Goal: Transaction & Acquisition: Purchase product/service

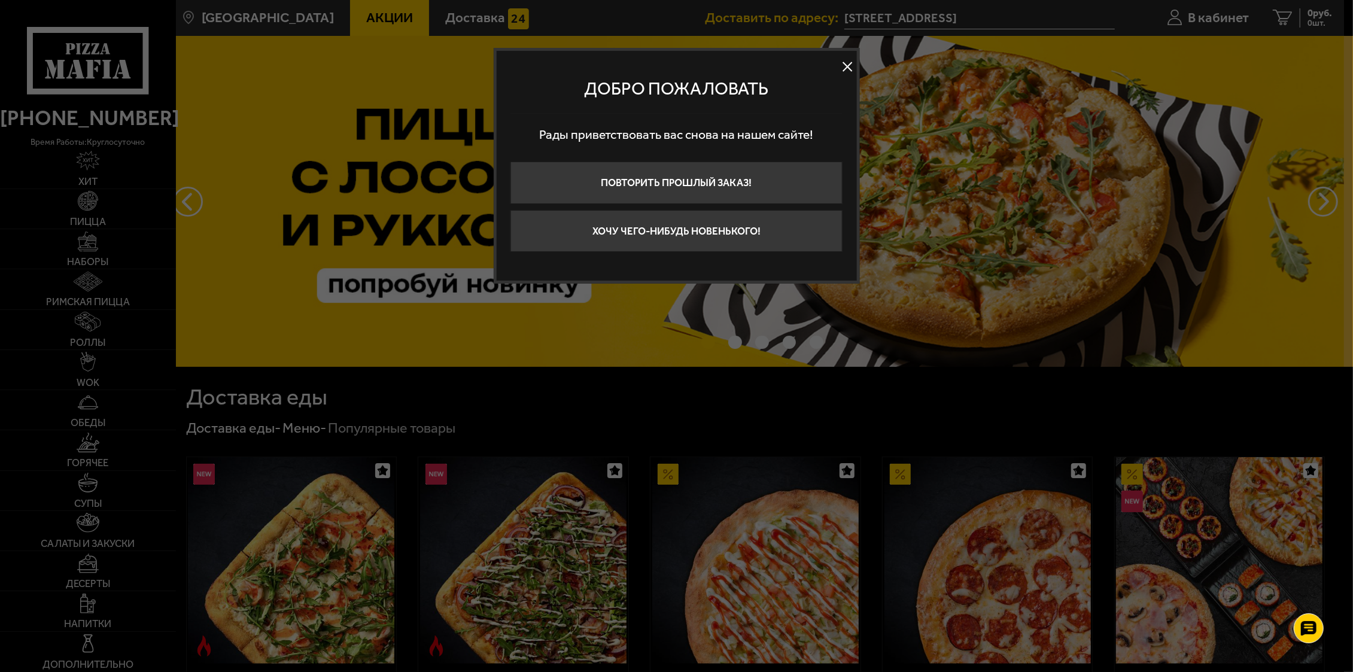
click at [847, 66] on button at bounding box center [848, 66] width 18 height 18
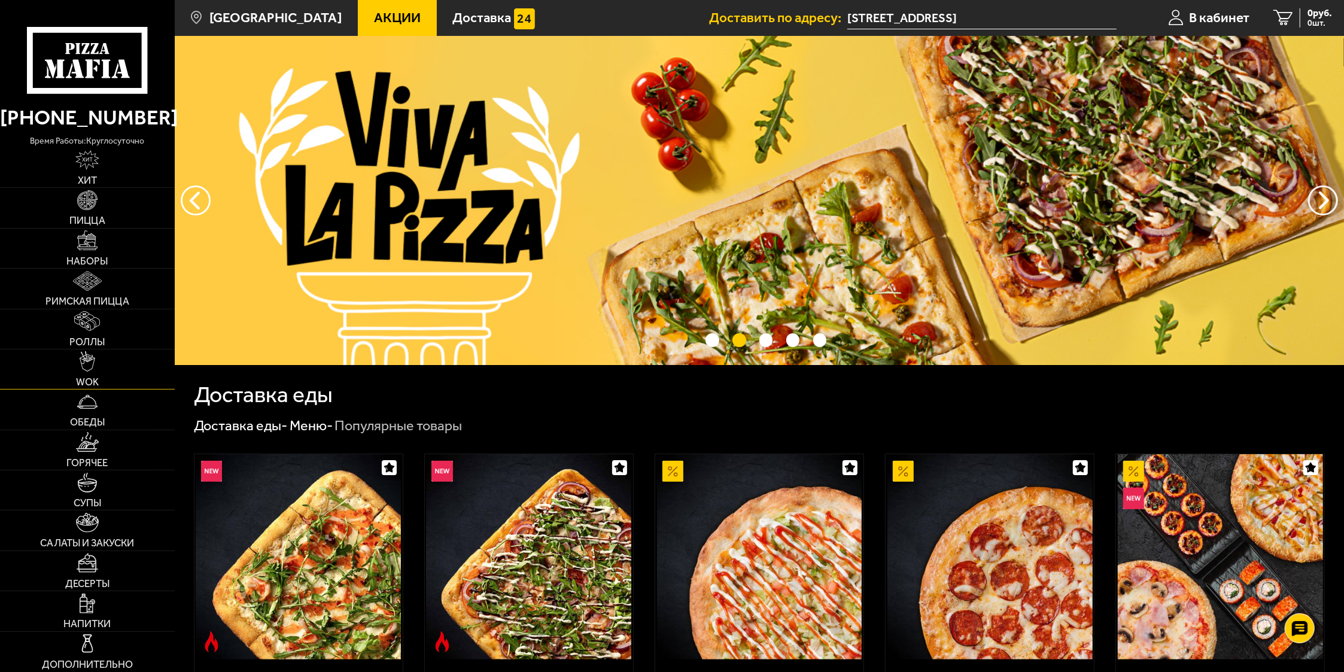
click at [84, 375] on link "WOK" at bounding box center [87, 368] width 175 height 39
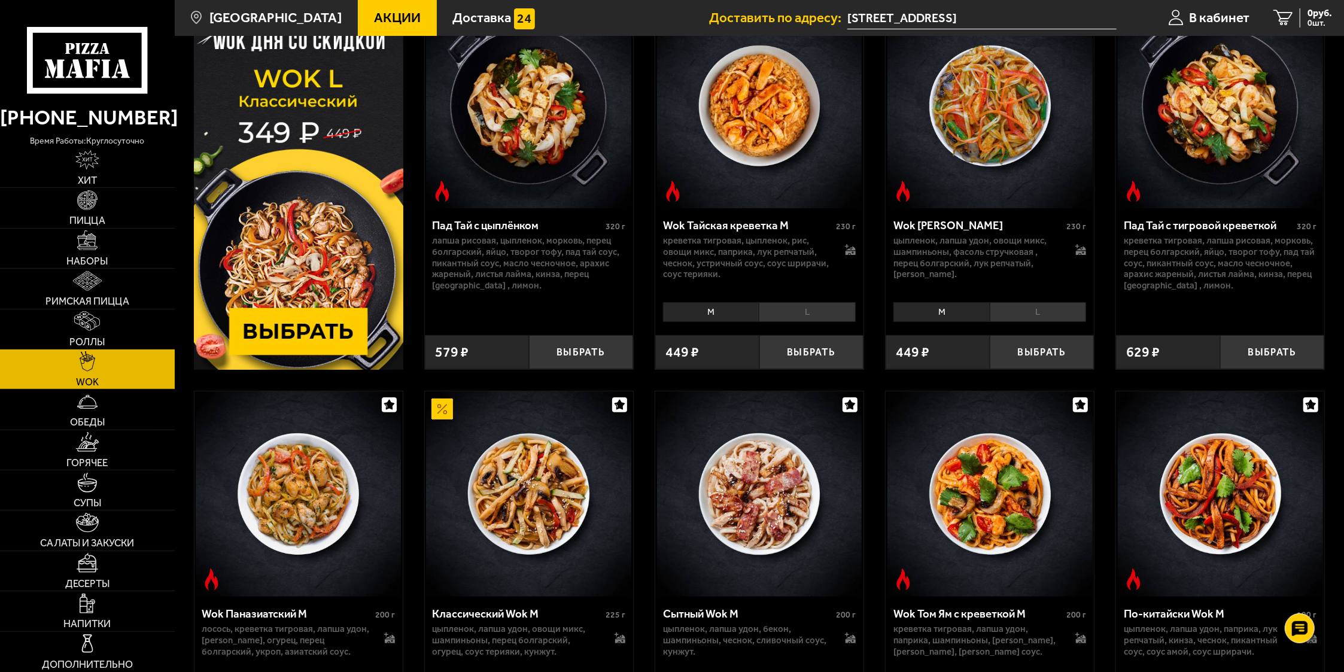
scroll to position [127, 0]
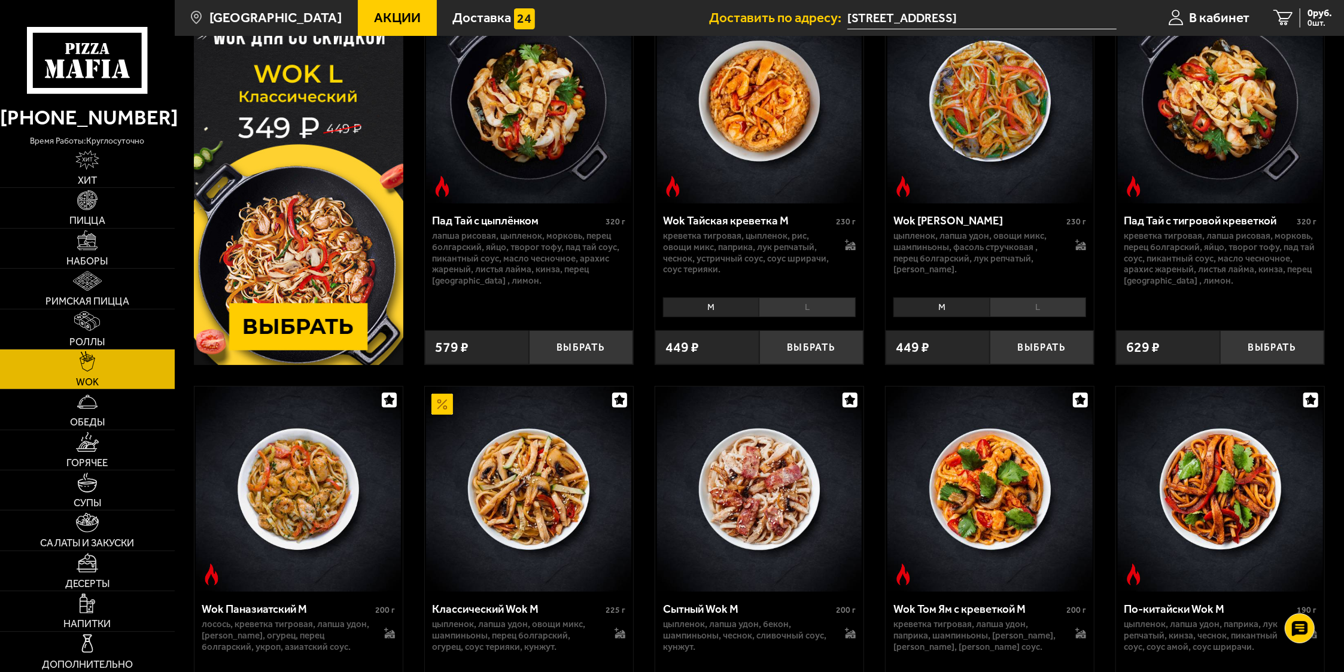
click at [321, 327] on img at bounding box center [298, 181] width 209 height 367
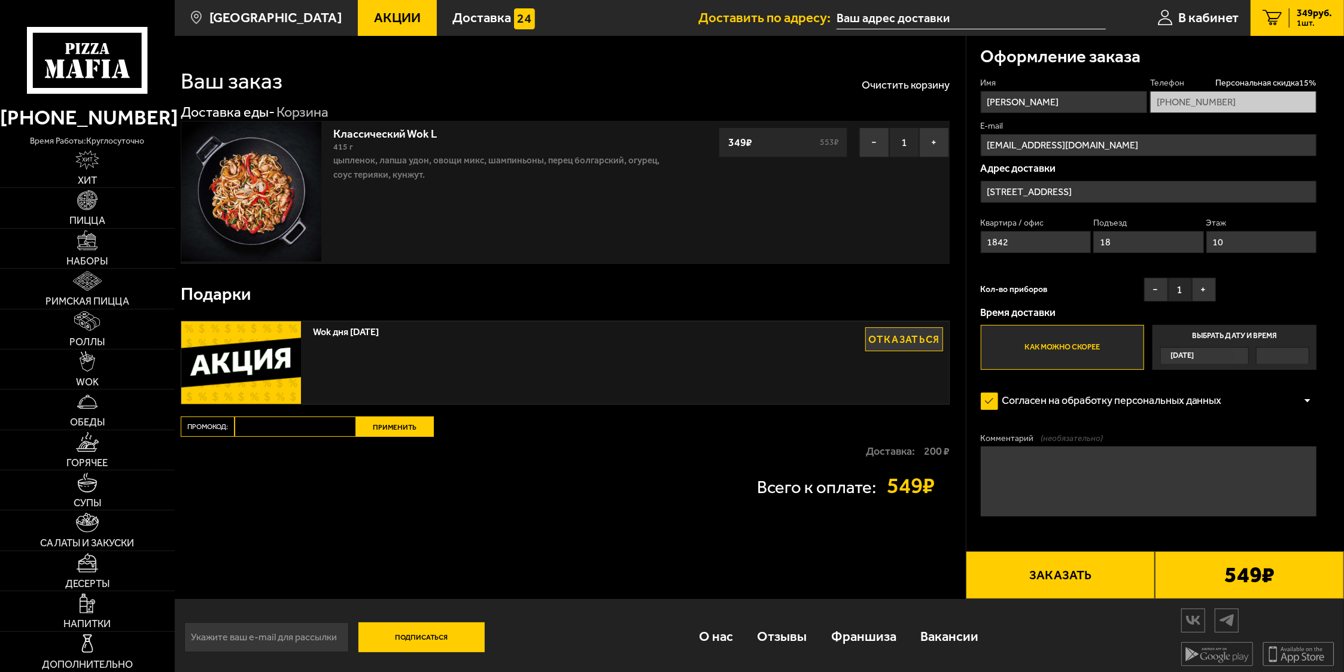
type input "[STREET_ADDRESS]"
click at [89, 371] on img at bounding box center [88, 361] width 16 height 20
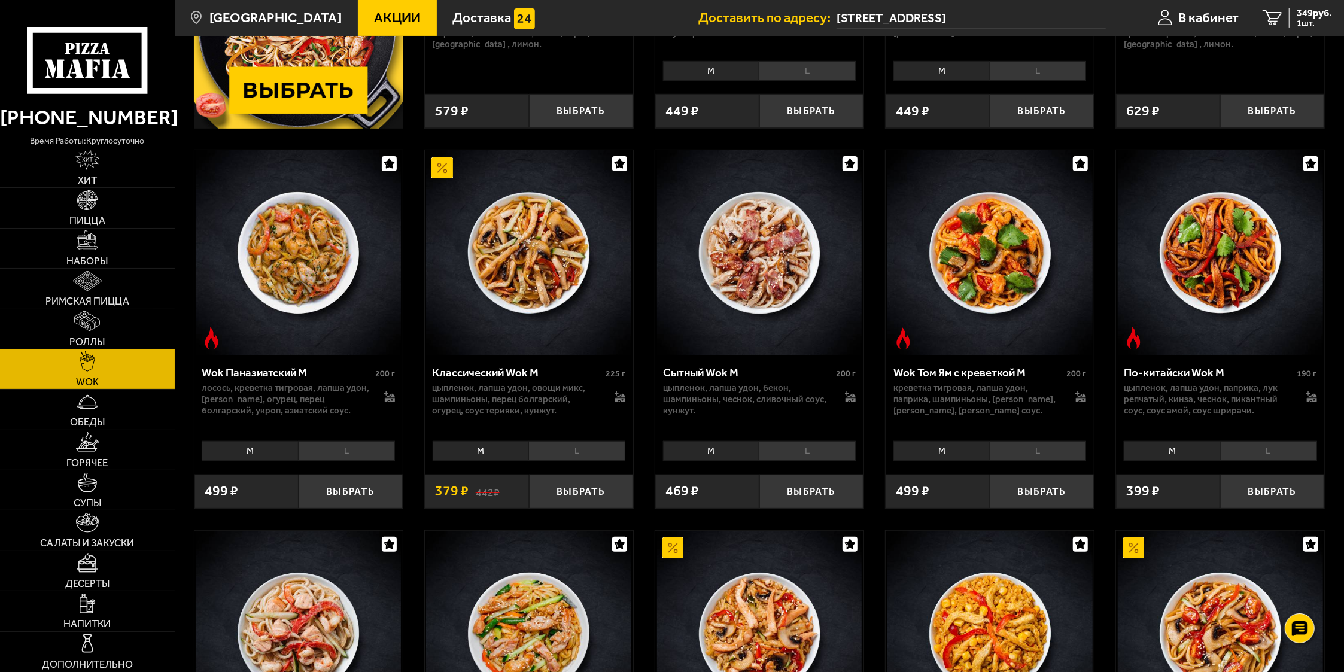
scroll to position [381, 0]
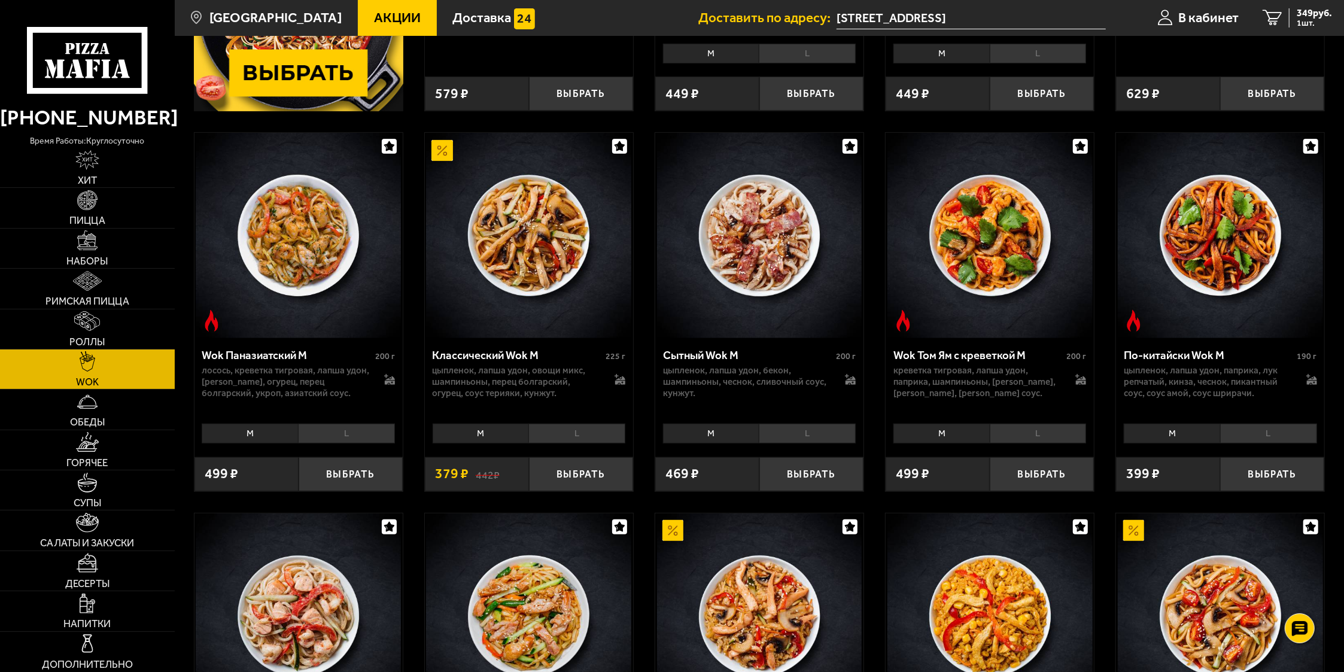
click at [805, 436] on li "L" at bounding box center [807, 434] width 97 height 20
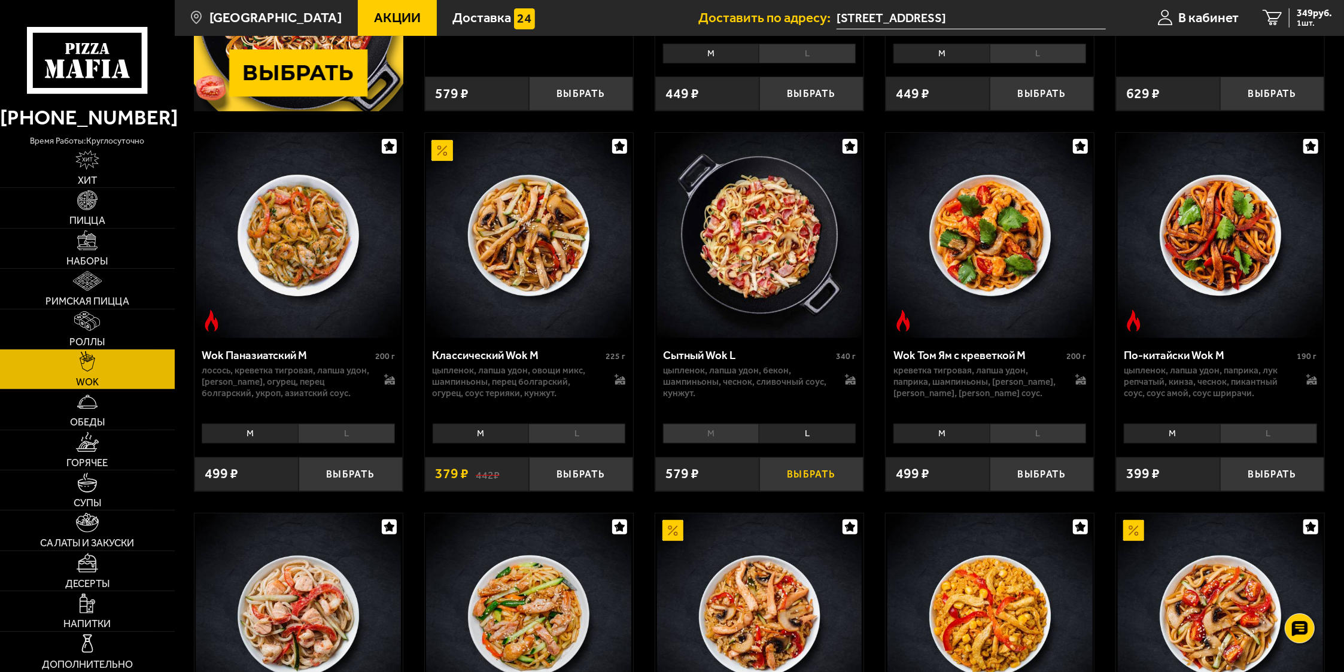
click at [810, 482] on button "Выбрать" at bounding box center [811, 474] width 104 height 34
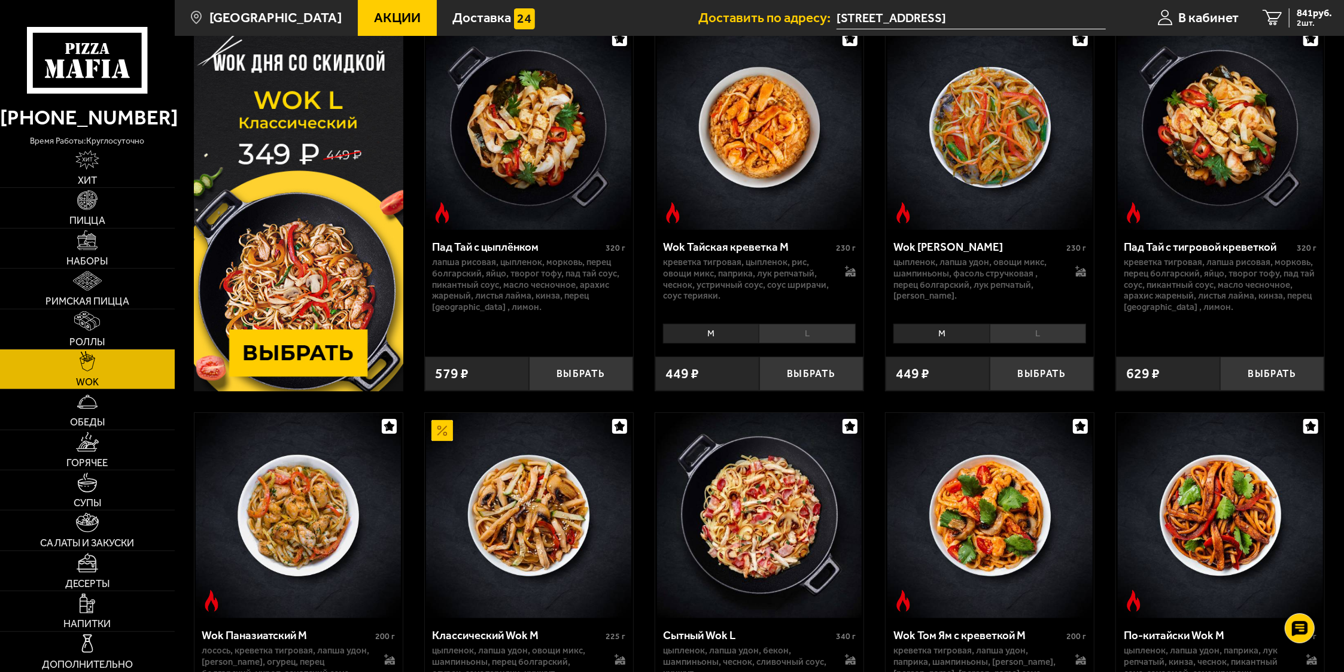
scroll to position [63, 0]
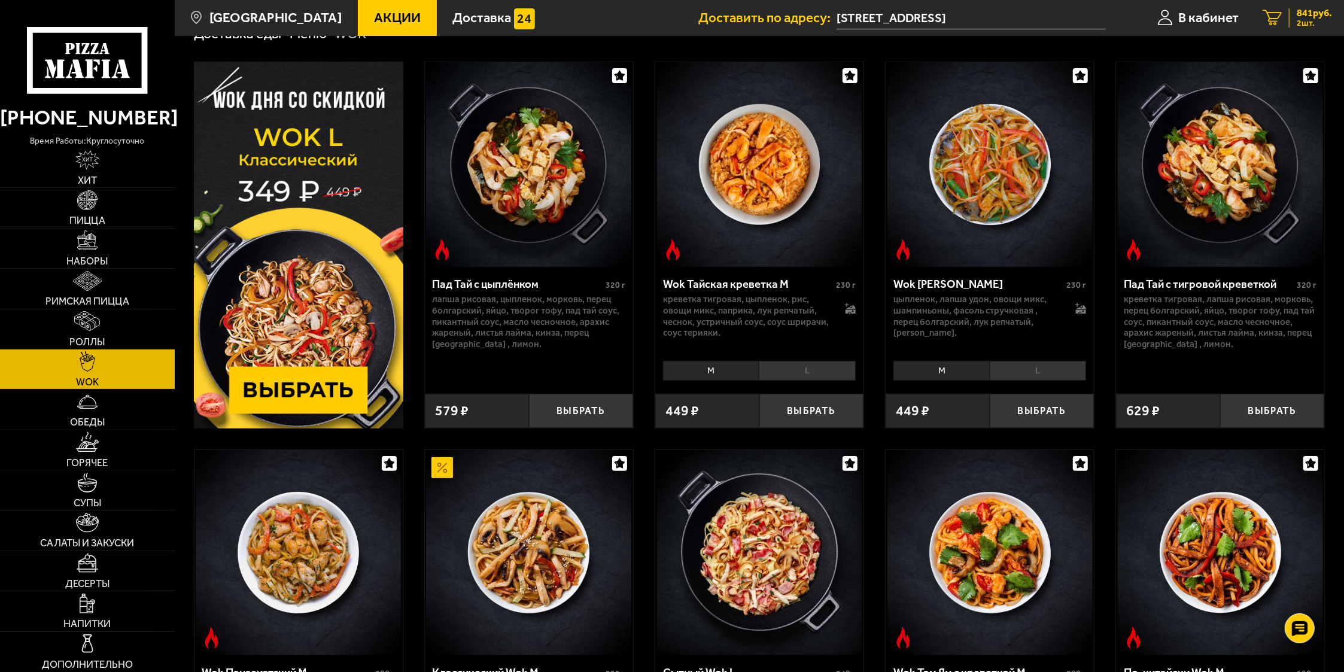
click at [1312, 12] on span "841 руб." at bounding box center [1314, 13] width 35 height 10
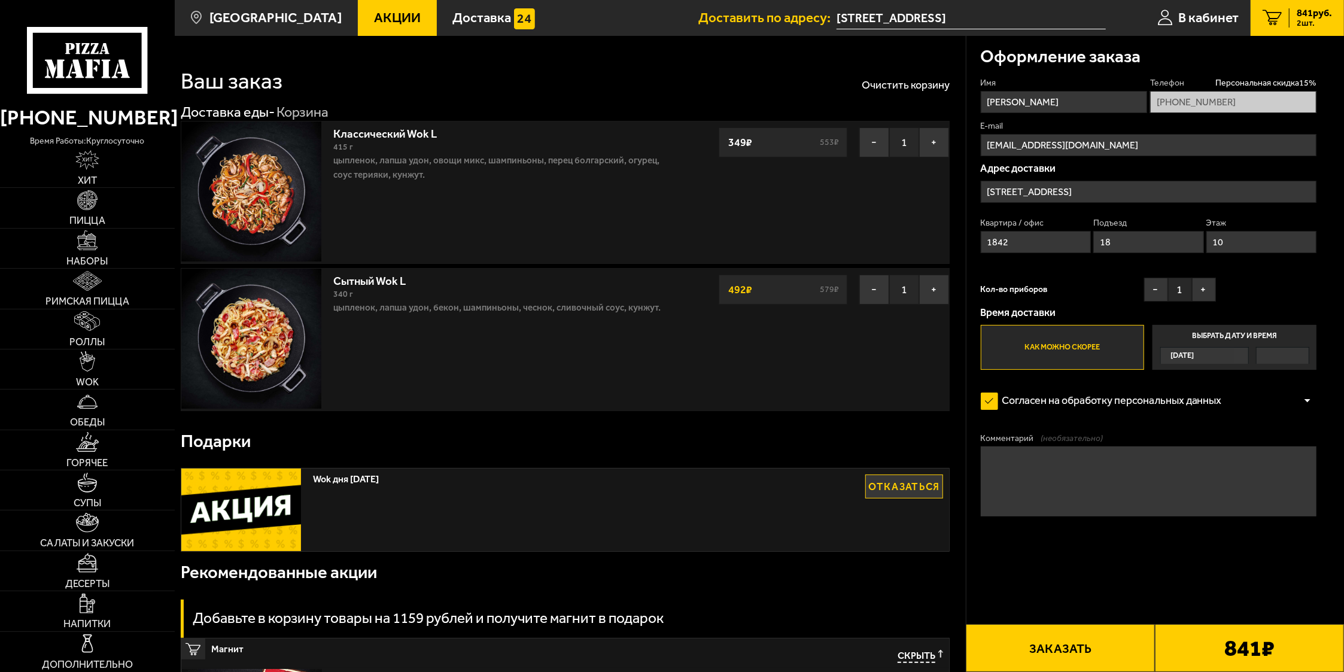
click at [1072, 646] on button "Заказать" at bounding box center [1060, 648] width 189 height 48
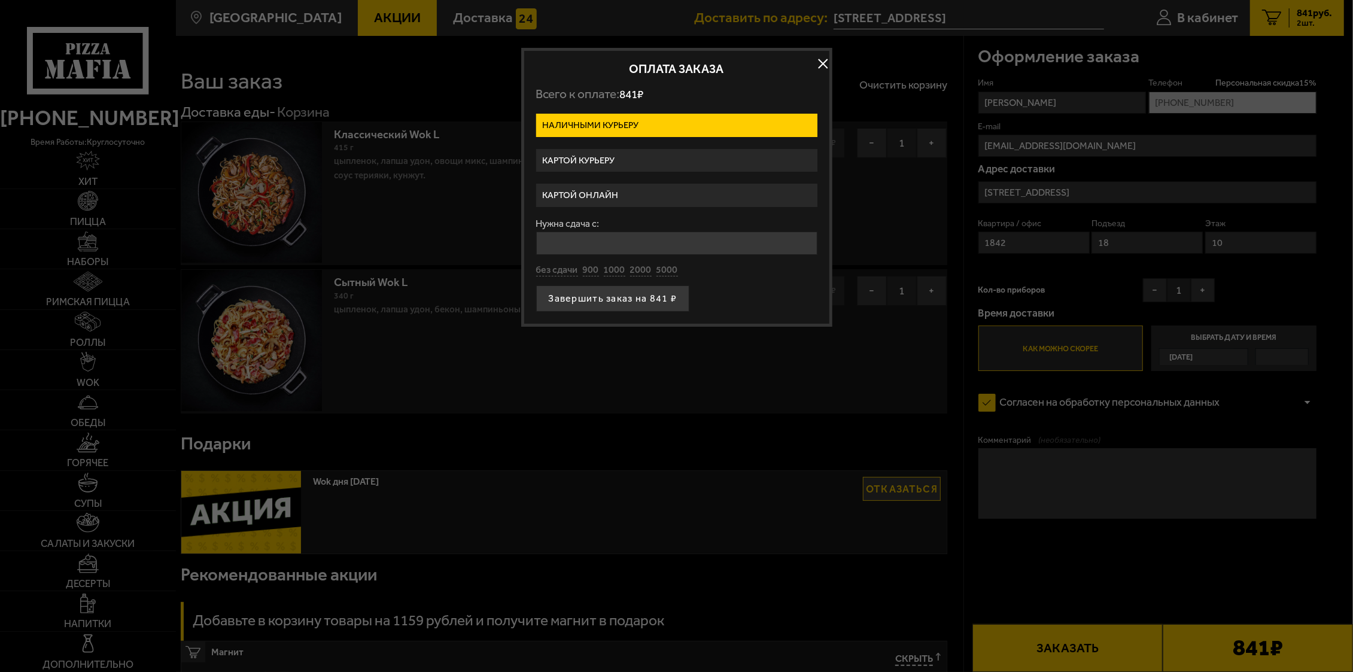
click at [576, 239] on input "Нужна сдача с:" at bounding box center [676, 243] width 281 height 23
type input "850"
click at [619, 303] on button "Завершить заказ на 841 ₽" at bounding box center [613, 298] width 154 height 26
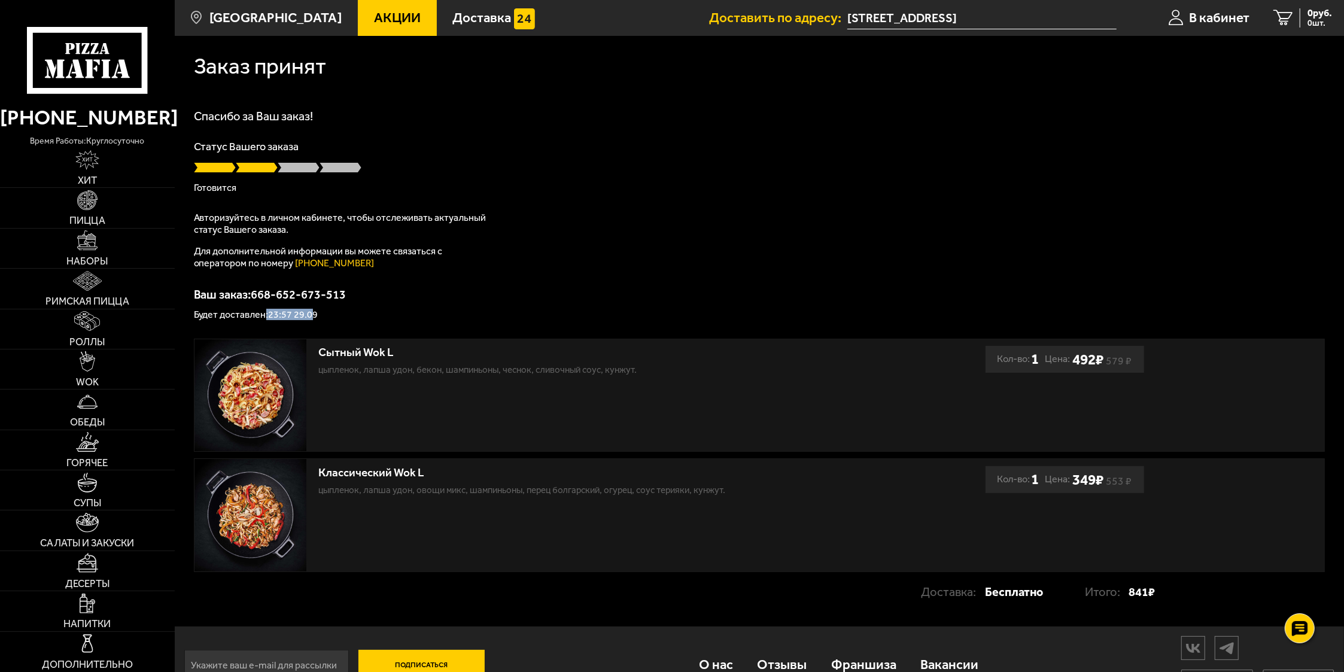
drag, startPoint x: 265, startPoint y: 312, endPoint x: 312, endPoint y: 319, distance: 47.8
click at [312, 319] on p "Будет доставлен: 23:57 29.09" at bounding box center [759, 315] width 1131 height 10
click at [292, 318] on p "Будет доставлен: 23:57 29.09" at bounding box center [759, 315] width 1131 height 10
drag, startPoint x: 314, startPoint y: 317, endPoint x: 291, endPoint y: 315, distance: 23.5
click at [291, 315] on p "Будет доставлен: 23:57 29.09" at bounding box center [759, 315] width 1131 height 10
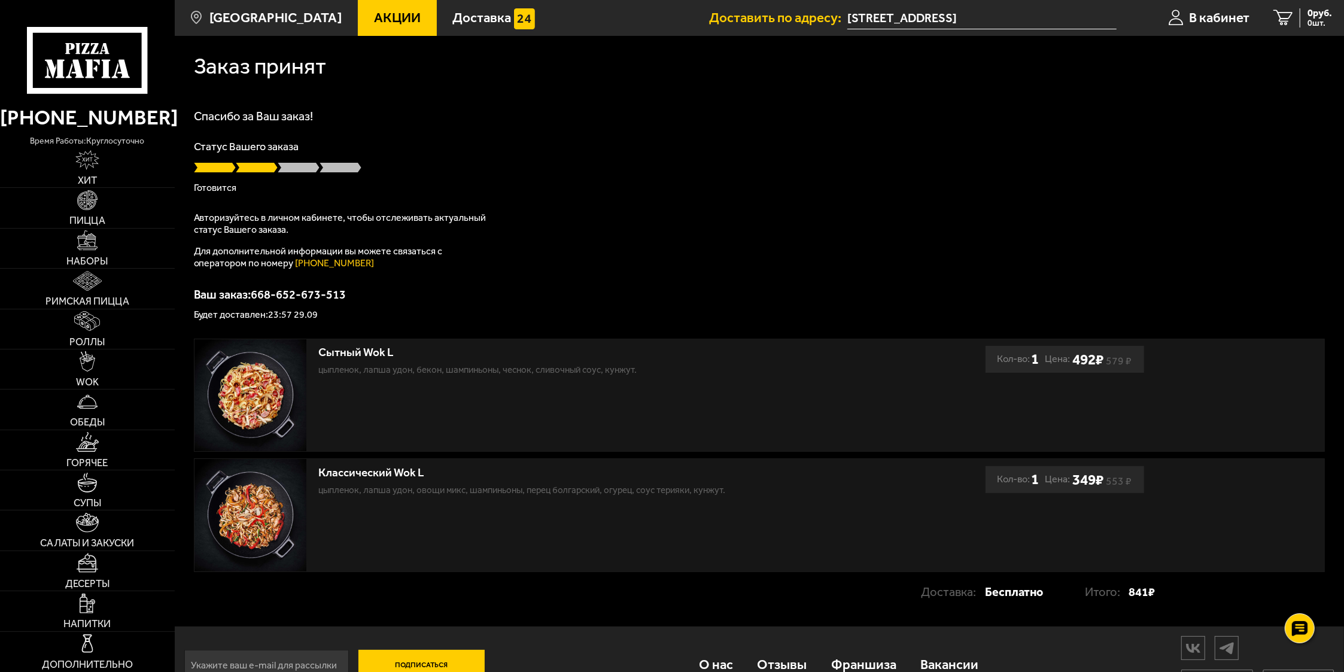
click at [276, 315] on p "Будет доставлен: 23:57 29.09" at bounding box center [759, 315] width 1131 height 10
drag, startPoint x: 270, startPoint y: 312, endPoint x: 291, endPoint y: 316, distance: 20.7
click at [291, 316] on p "Будет доставлен: 23:57 29.09" at bounding box center [759, 315] width 1131 height 10
click at [306, 315] on p "Будет доставлен: 23:57 29.09" at bounding box center [759, 315] width 1131 height 10
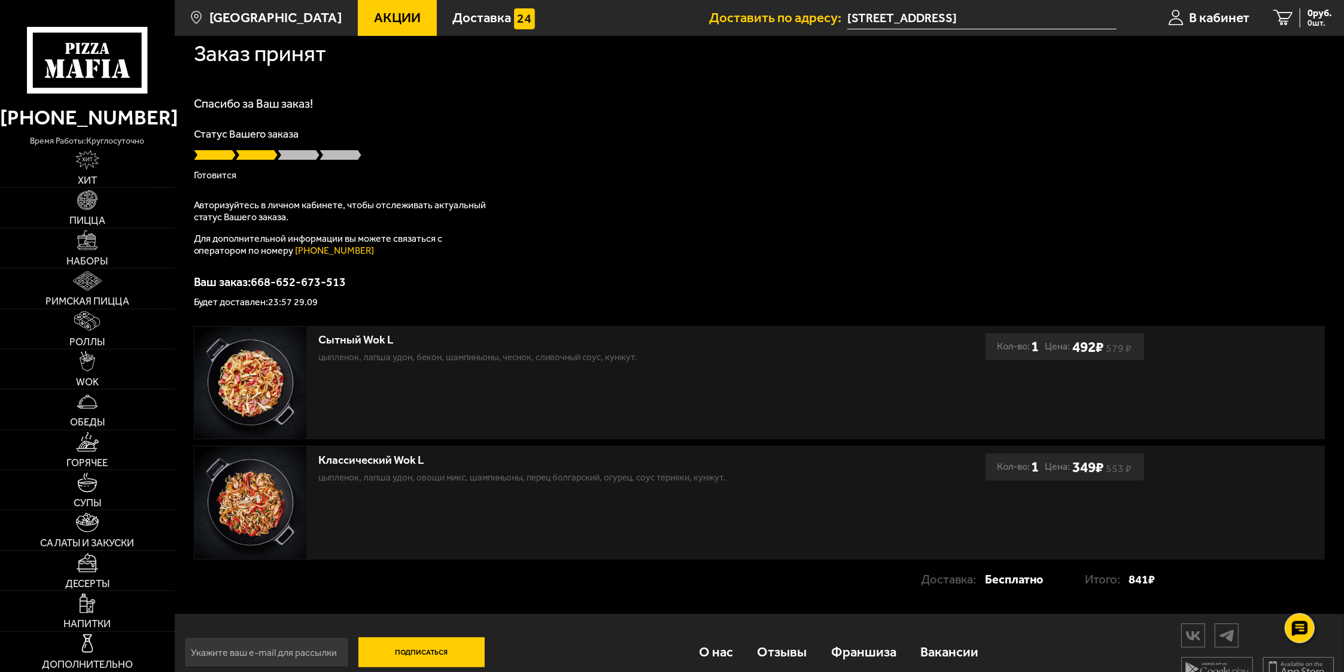
scroll to position [34, 0]
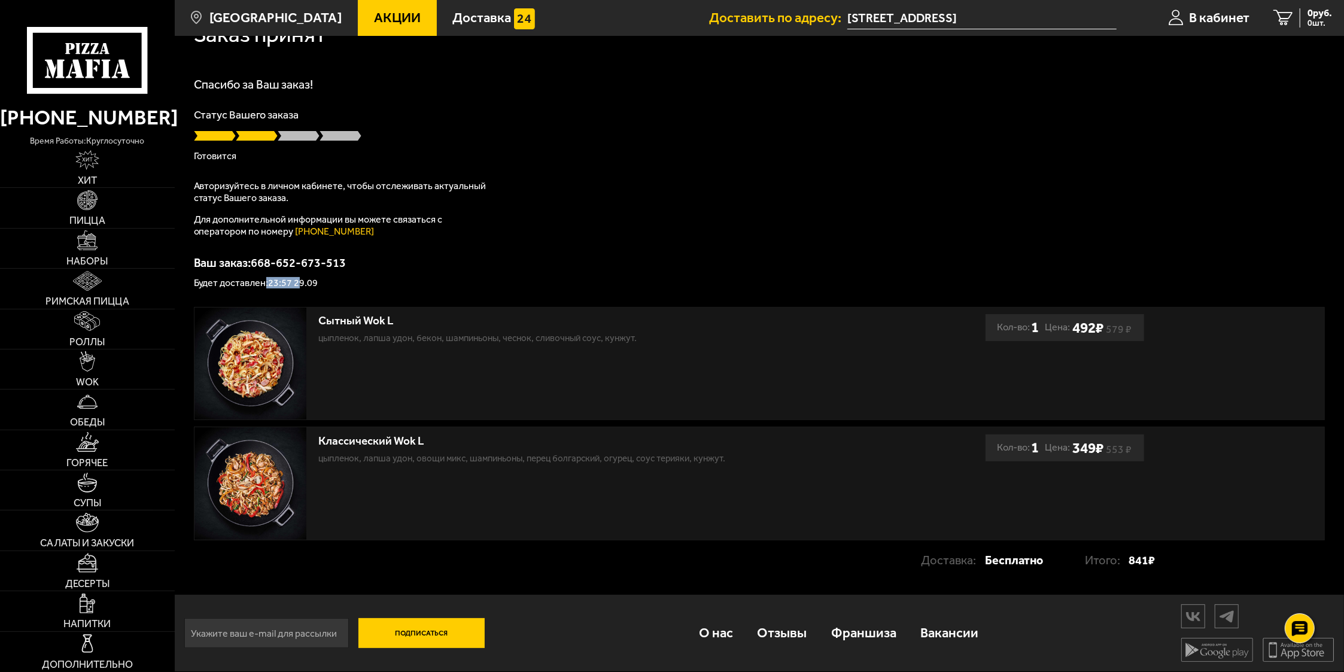
drag, startPoint x: 266, startPoint y: 281, endPoint x: 299, endPoint y: 279, distance: 33.0
click at [299, 279] on p "Будет доставлен: 23:57 29.09" at bounding box center [759, 283] width 1131 height 10
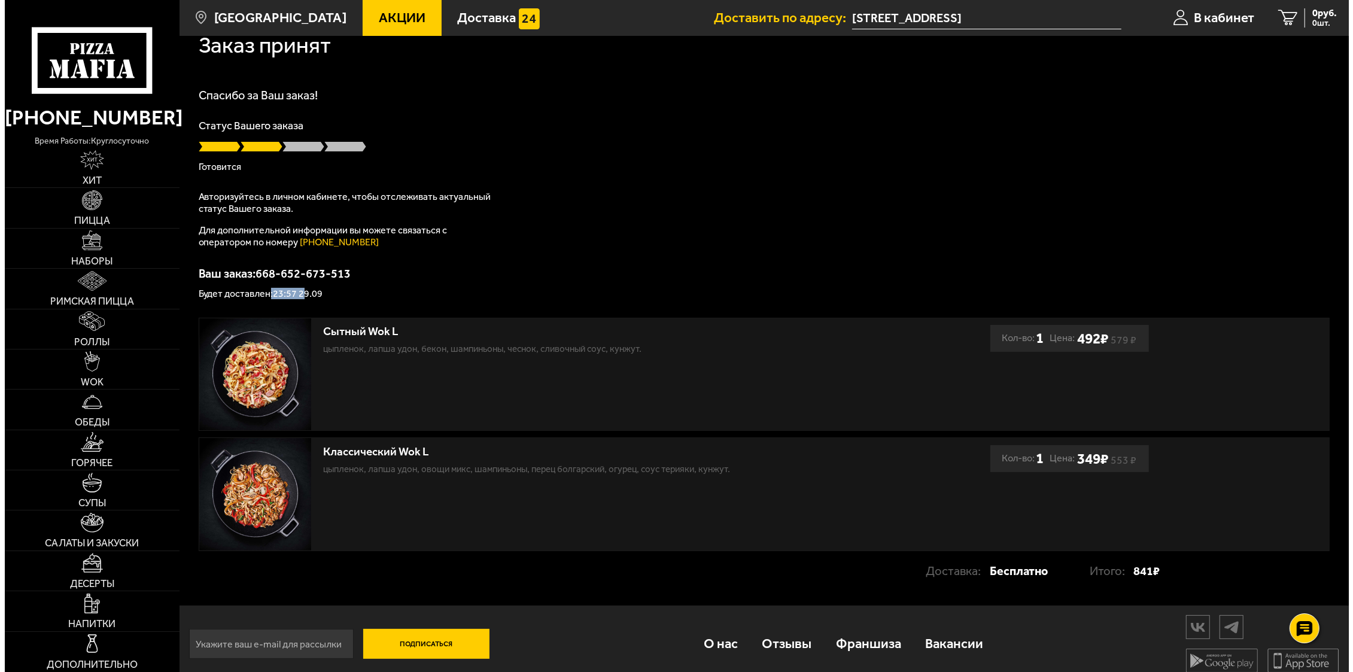
scroll to position [0, 0]
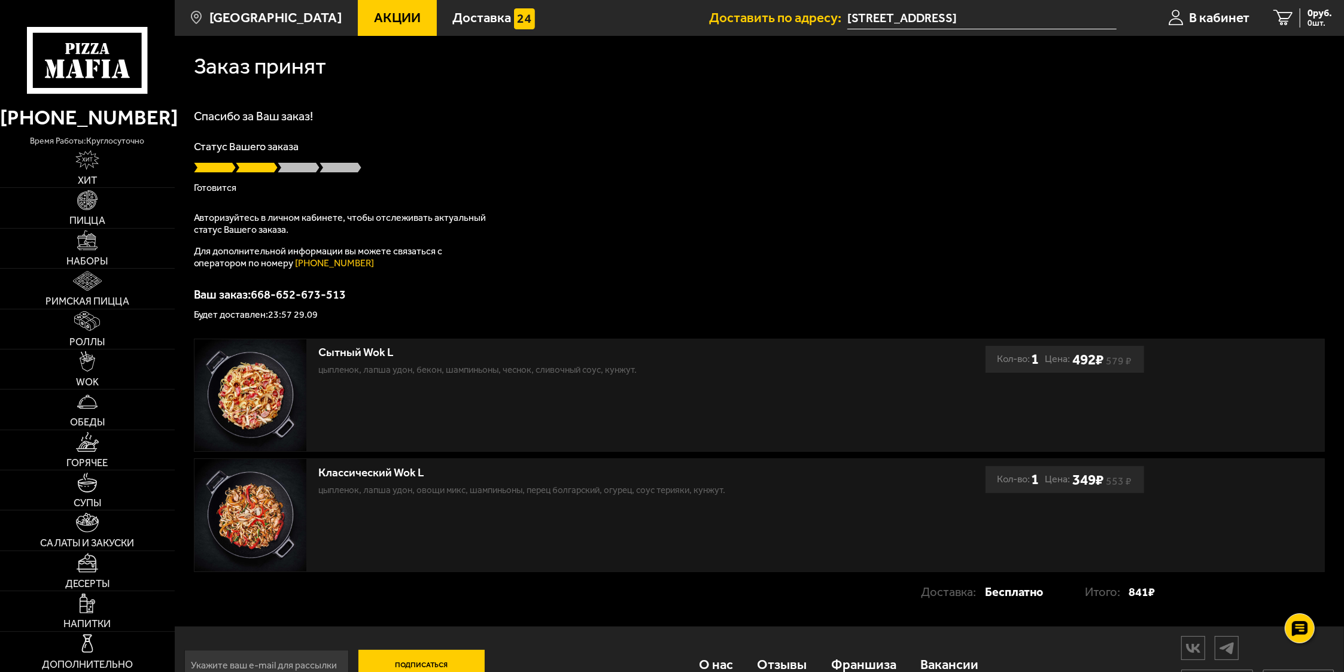
click at [296, 322] on div "Заказ принят Спасибо за Ваш заказ! Статус Вашего заказа Готовится Авторизуйтесь…" at bounding box center [759, 331] width 1169 height 591
click at [284, 320] on p "Будет доставлен: 23:57 29.09" at bounding box center [759, 315] width 1131 height 10
click at [267, 315] on p "Будет доставлен: 23:57 29.09" at bounding box center [759, 315] width 1131 height 10
drag, startPoint x: 270, startPoint y: 316, endPoint x: 293, endPoint y: 317, distance: 22.1
click at [293, 317] on p "Будет доставлен: 23:57 29.09" at bounding box center [759, 315] width 1131 height 10
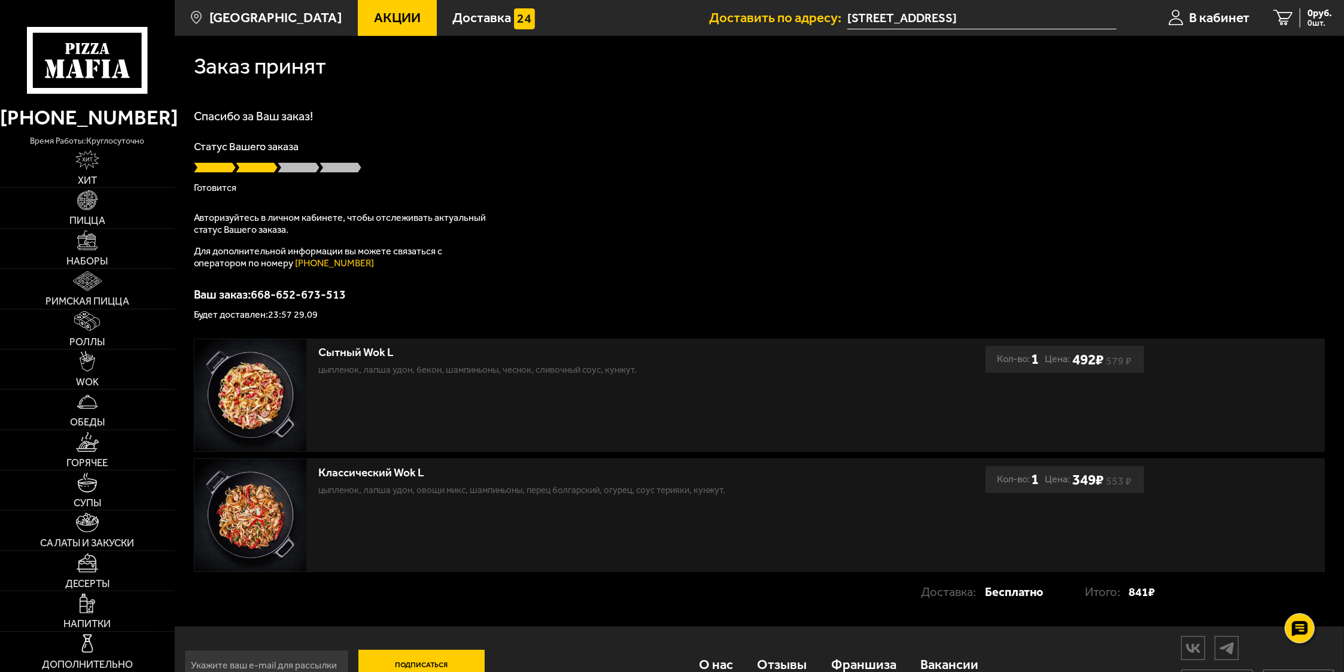
click at [260, 163] on span at bounding box center [257, 168] width 42 height 12
drag, startPoint x: 238, startPoint y: 148, endPoint x: 274, endPoint y: 150, distance: 35.9
click at [274, 150] on p "Статус Вашего заказа" at bounding box center [759, 146] width 1131 height 11
click at [249, 162] on div "Статус Вашего заказа Готовится" at bounding box center [759, 166] width 1131 height 51
drag, startPoint x: 241, startPoint y: 168, endPoint x: 281, endPoint y: 171, distance: 40.2
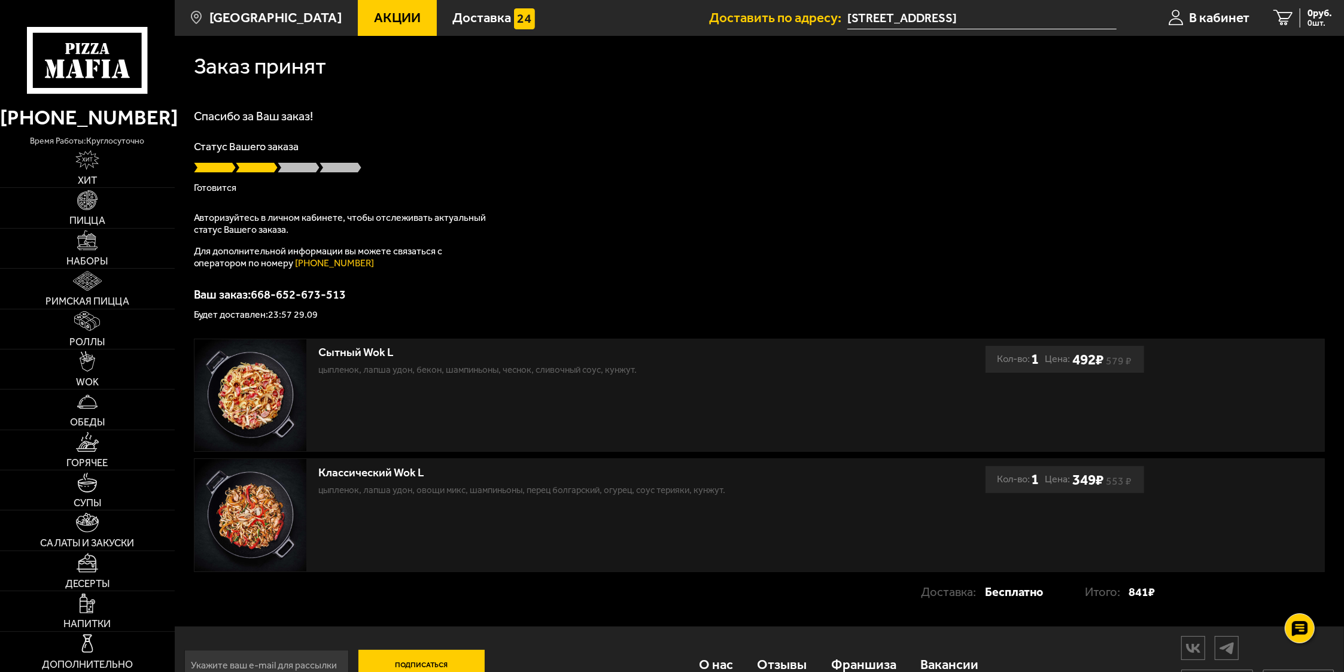
click at [280, 171] on div at bounding box center [759, 168] width 1131 height 12
drag, startPoint x: 298, startPoint y: 140, endPoint x: 248, endPoint y: 149, distance: 50.5
click at [248, 149] on div "Спасибо за Ваш заказ! Статус Вашего заказа Готовится Авторизуйтесь в личном каб…" at bounding box center [759, 214] width 1131 height 209
click at [265, 157] on div "Статус Вашего заказа Готовится" at bounding box center [759, 166] width 1131 height 51
click at [285, 311] on p "Будет доставлен: 23:57 29.09" at bounding box center [759, 315] width 1131 height 10
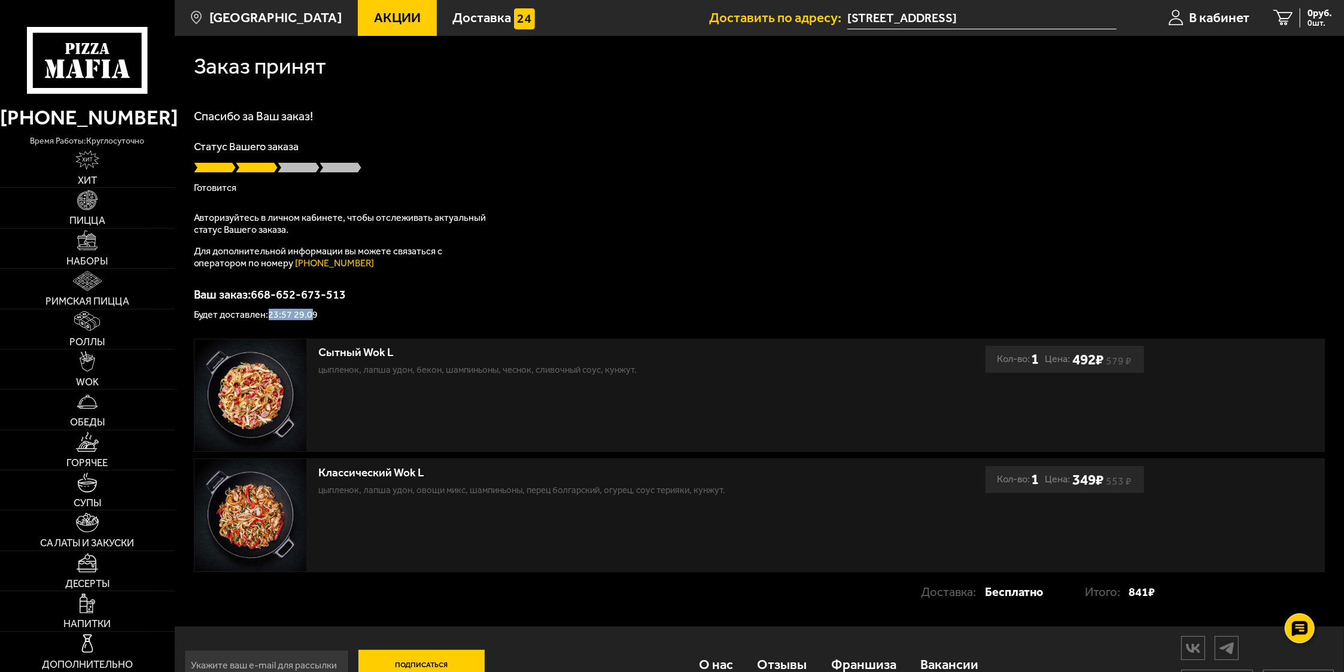
drag, startPoint x: 270, startPoint y: 319, endPoint x: 311, endPoint y: 320, distance: 40.1
click at [311, 320] on p "Будет доставлен: 23:57 29.09" at bounding box center [759, 315] width 1131 height 10
click at [295, 313] on p "Будет доставлен: 23:57 29.09" at bounding box center [759, 315] width 1131 height 10
drag, startPoint x: 267, startPoint y: 317, endPoint x: 319, endPoint y: 324, distance: 52.6
click at [319, 324] on div "Заказ принят Спасибо за Ваш заказ! Статус Вашего заказа Готовится Авторизуйтесь…" at bounding box center [759, 331] width 1169 height 591
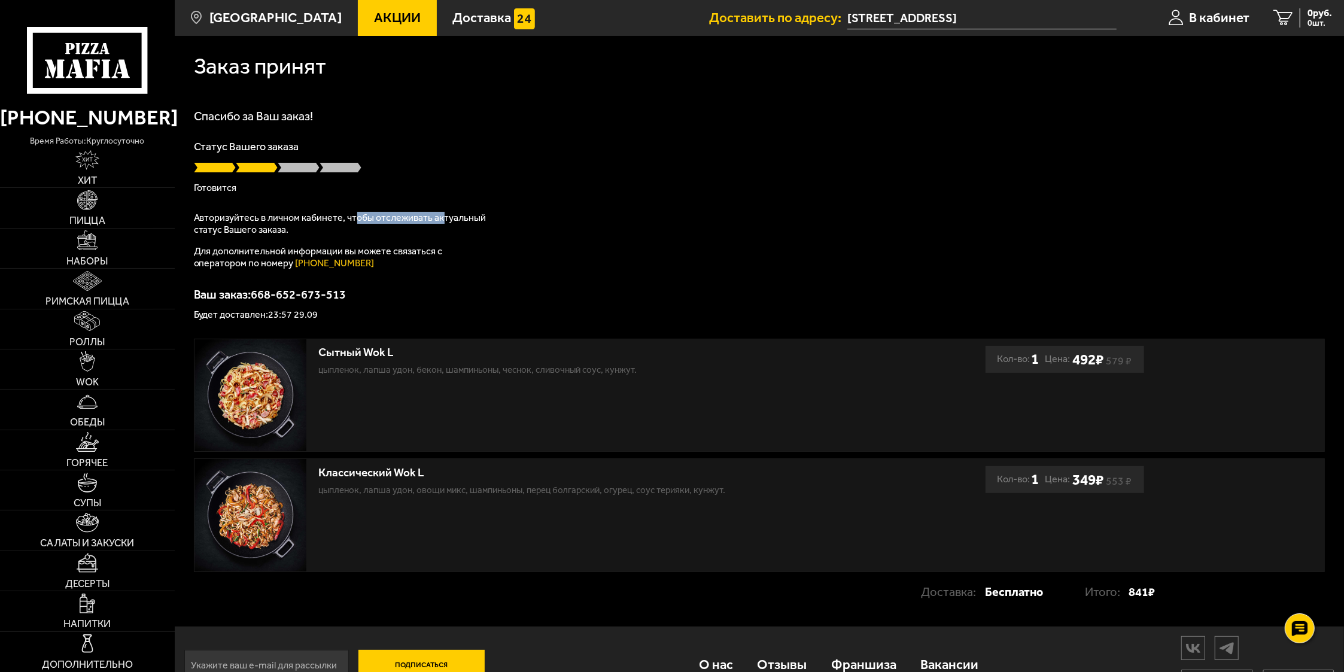
drag, startPoint x: 375, startPoint y: 217, endPoint x: 442, endPoint y: 216, distance: 67.0
click at [442, 216] on p "Авторизуйтесь в личном кабинете, чтобы отслеживать актуальный статус Вашего зак…" at bounding box center [343, 224] width 299 height 24
click at [410, 251] on p "Для дополнительной информации вы можете связаться с оператором по номеру (812) …" at bounding box center [343, 257] width 299 height 24
click at [1209, 16] on span "В кабинет" at bounding box center [1219, 17] width 60 height 13
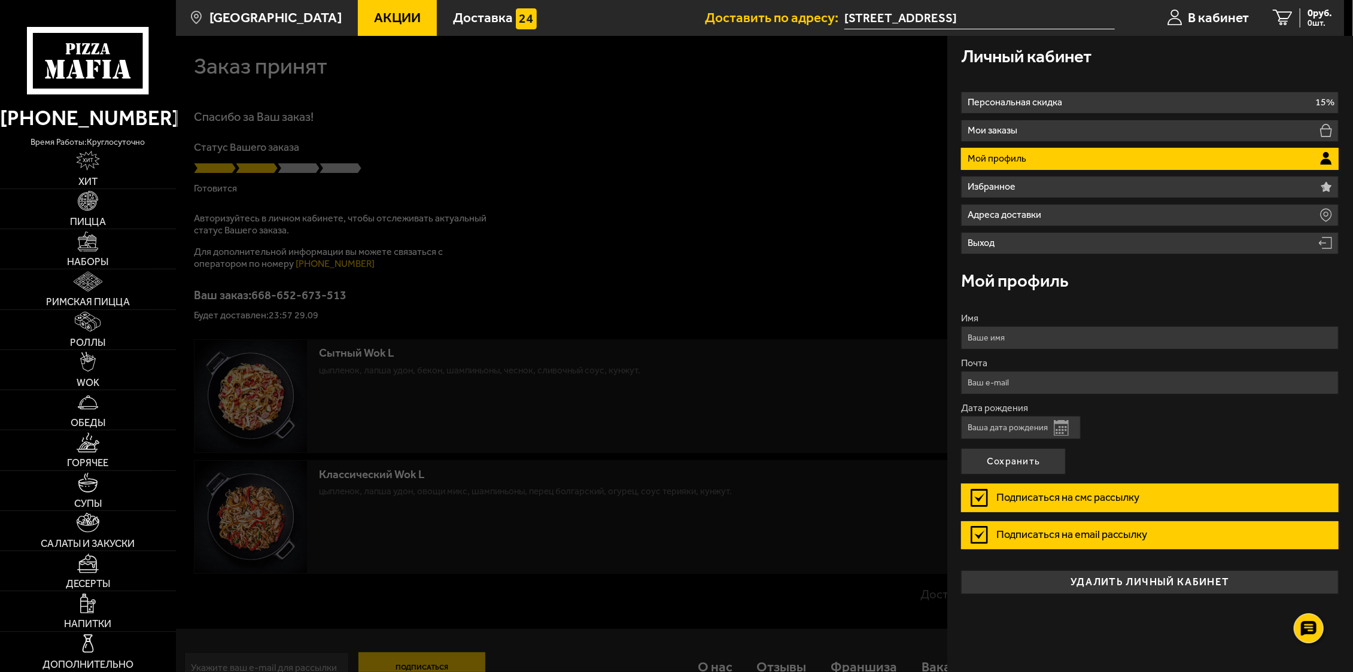
click at [1058, 342] on input "Имя" at bounding box center [1150, 337] width 378 height 23
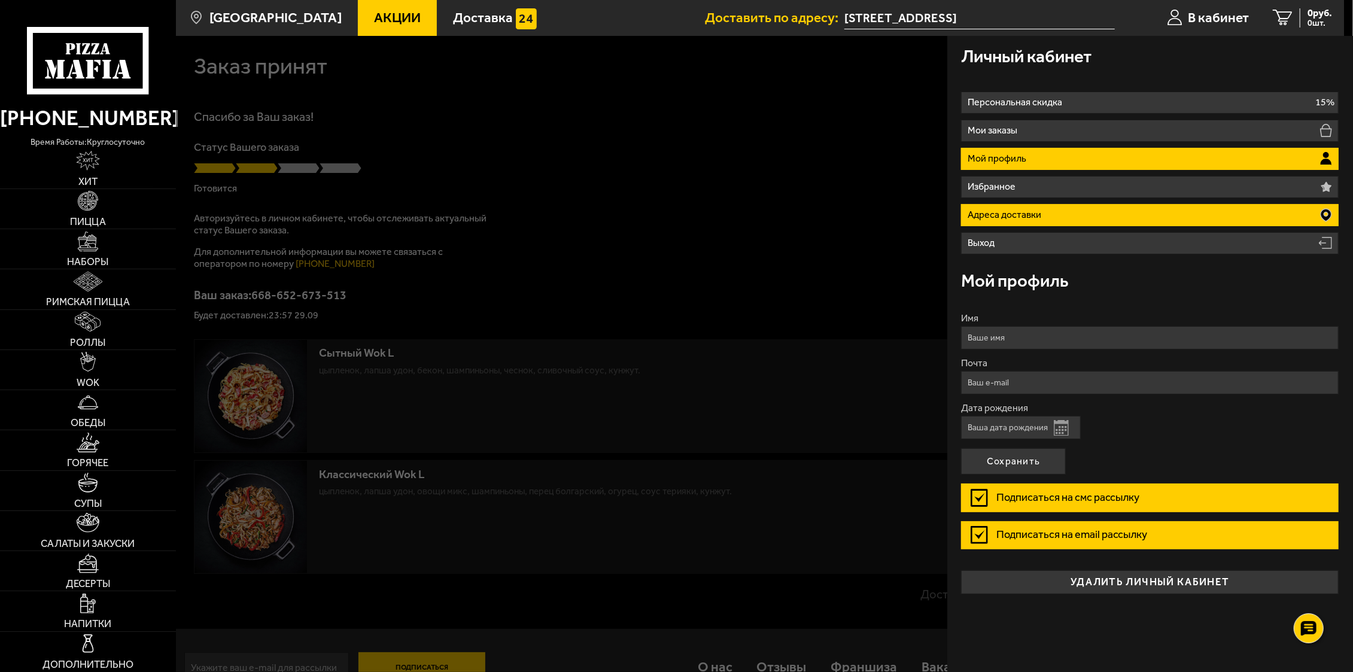
click at [1063, 211] on li "Адреса доставки" at bounding box center [1150, 215] width 378 height 22
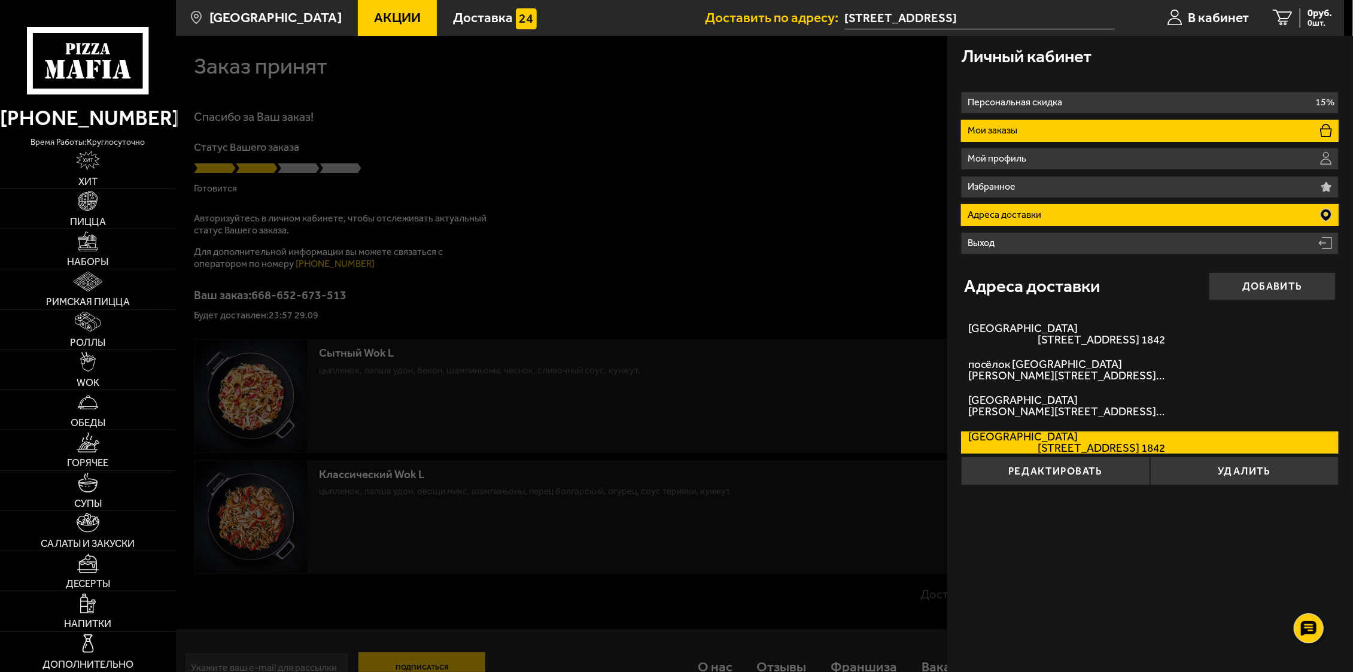
click at [1055, 127] on li "Мои заказы" at bounding box center [1150, 131] width 378 height 22
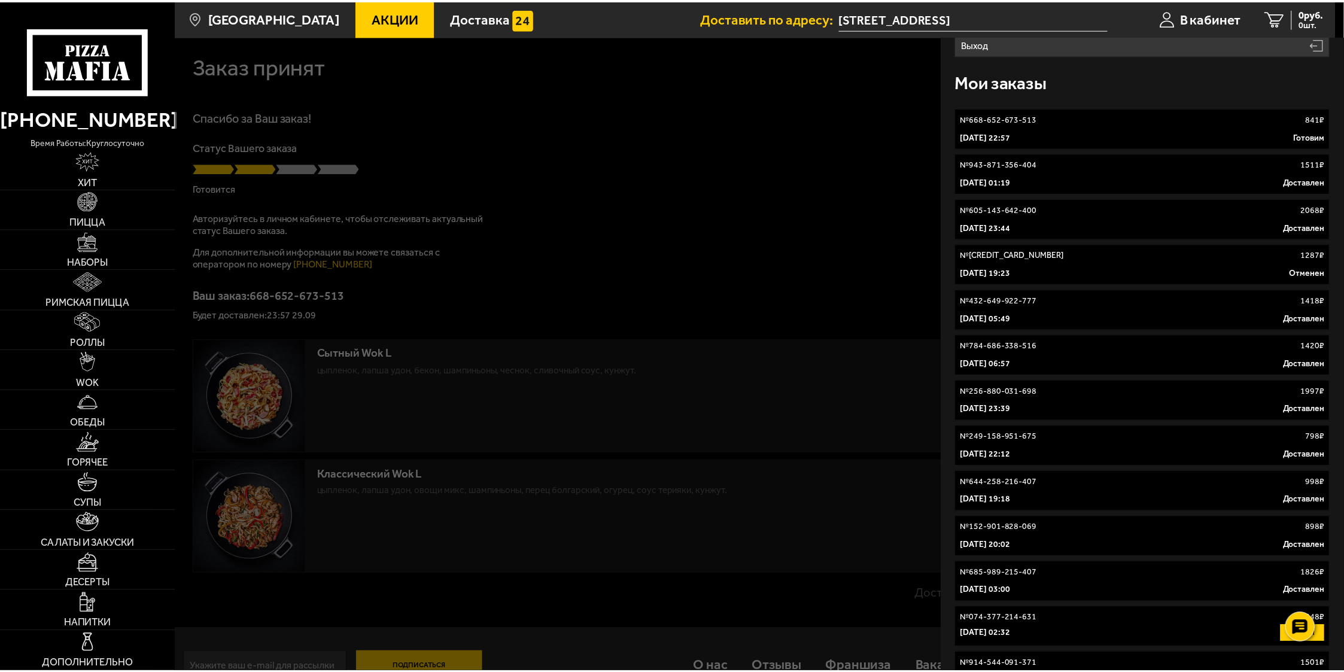
scroll to position [209, 0]
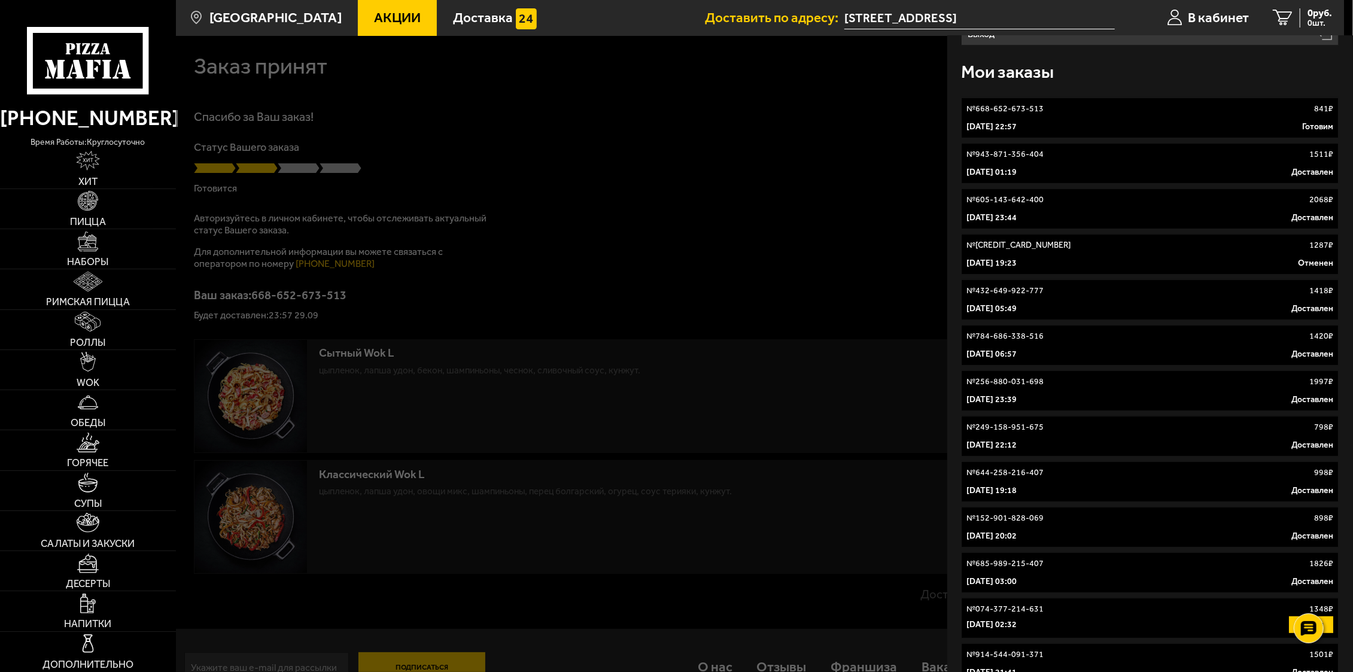
click at [753, 147] on div at bounding box center [852, 372] width 1353 height 672
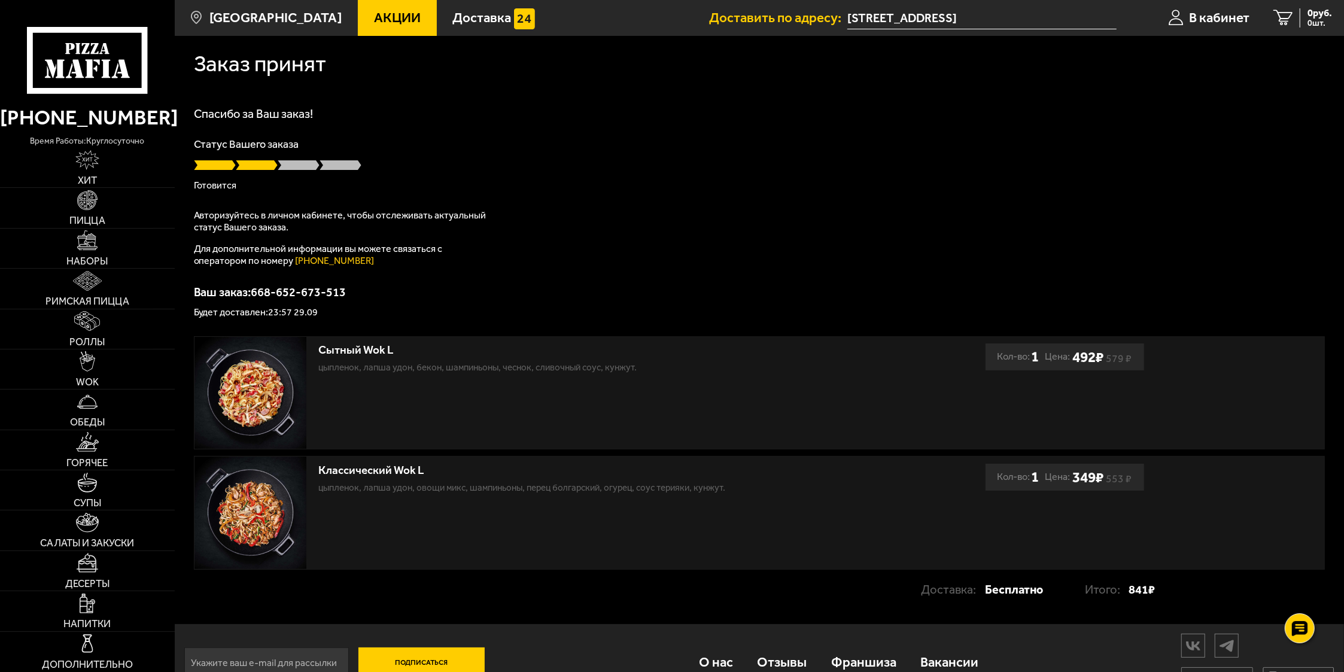
scroll to position [0, 0]
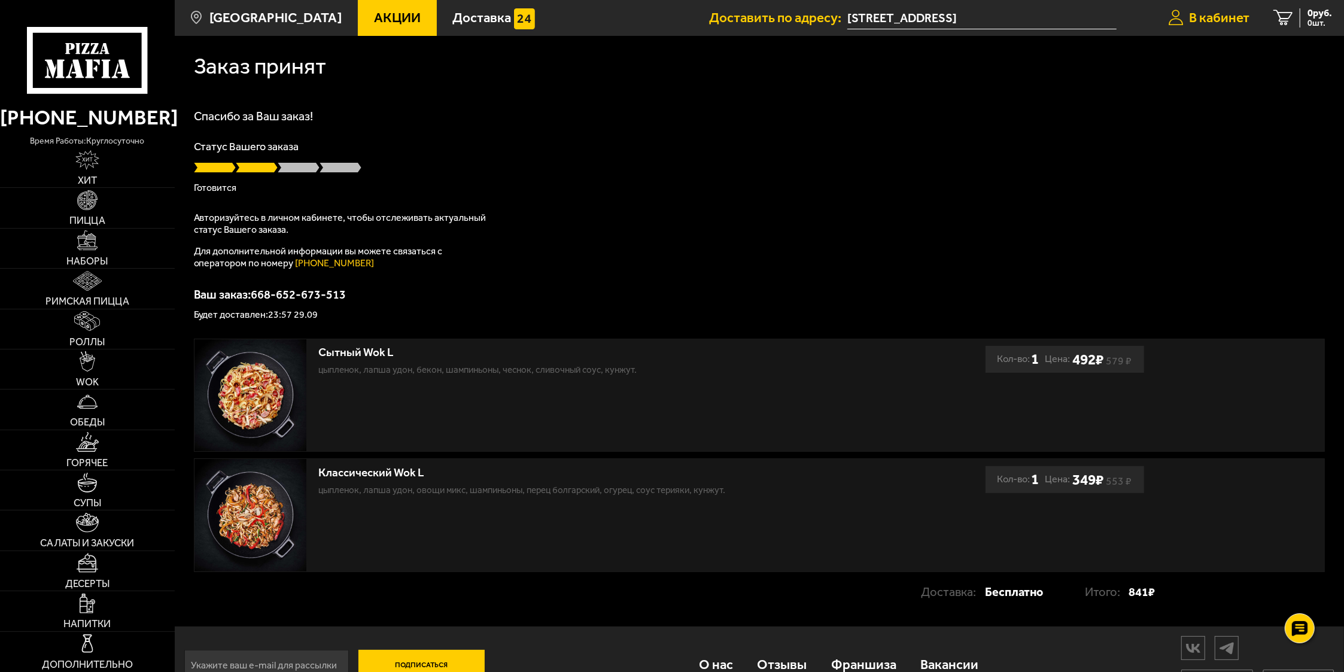
click at [1215, 7] on link "В кабинет" at bounding box center [1209, 18] width 105 height 36
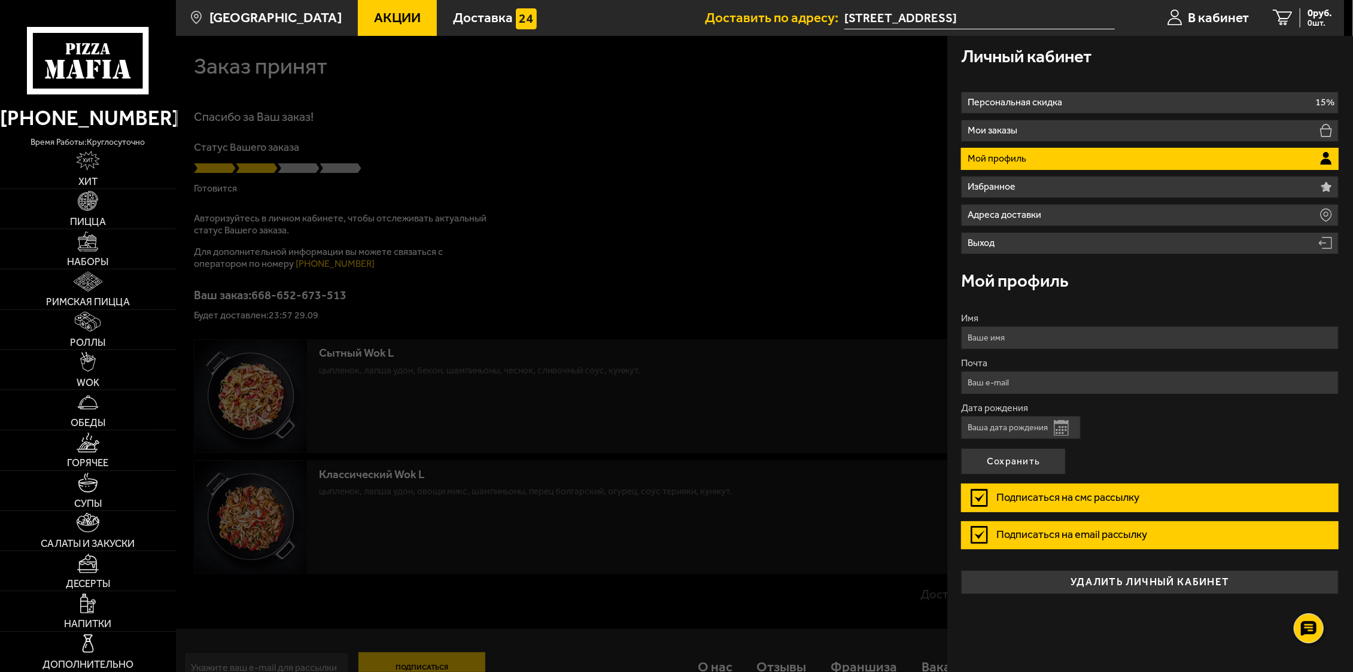
click at [1026, 156] on p "Мой профиль" at bounding box center [999, 159] width 62 height 10
click at [1316, 16] on span "0 руб." at bounding box center [1319, 13] width 25 height 10
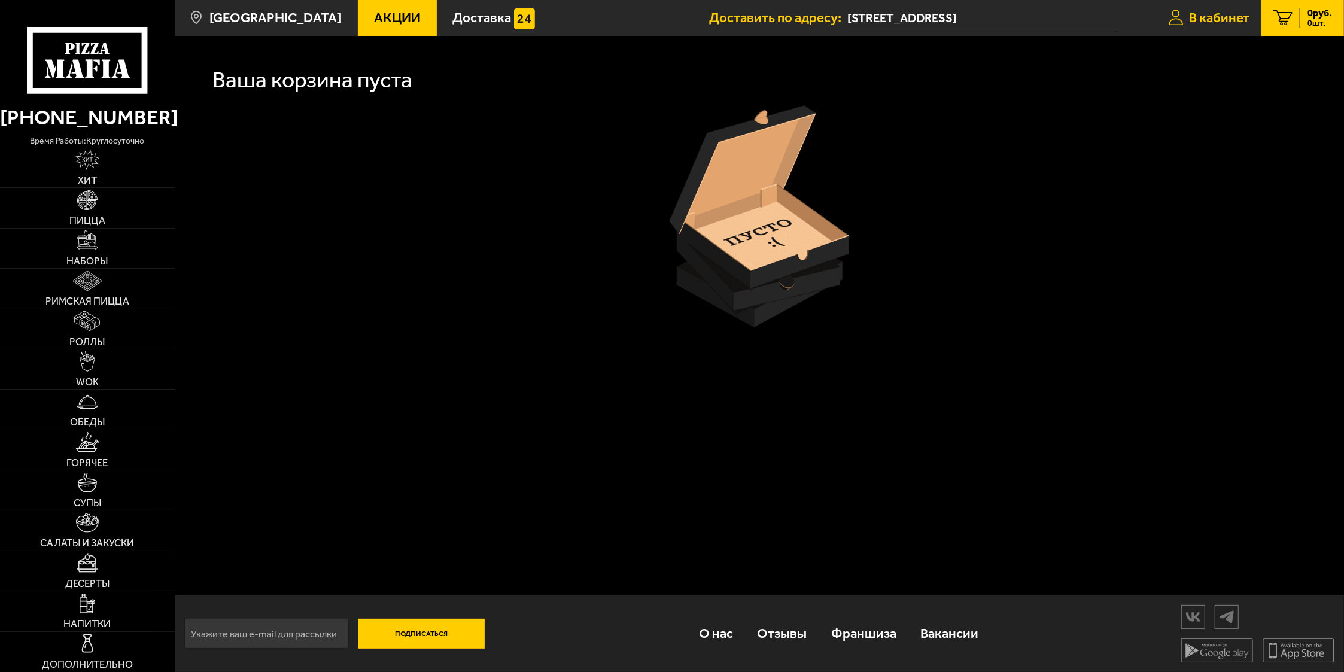
click at [1230, 22] on span "В кабинет" at bounding box center [1219, 17] width 60 height 13
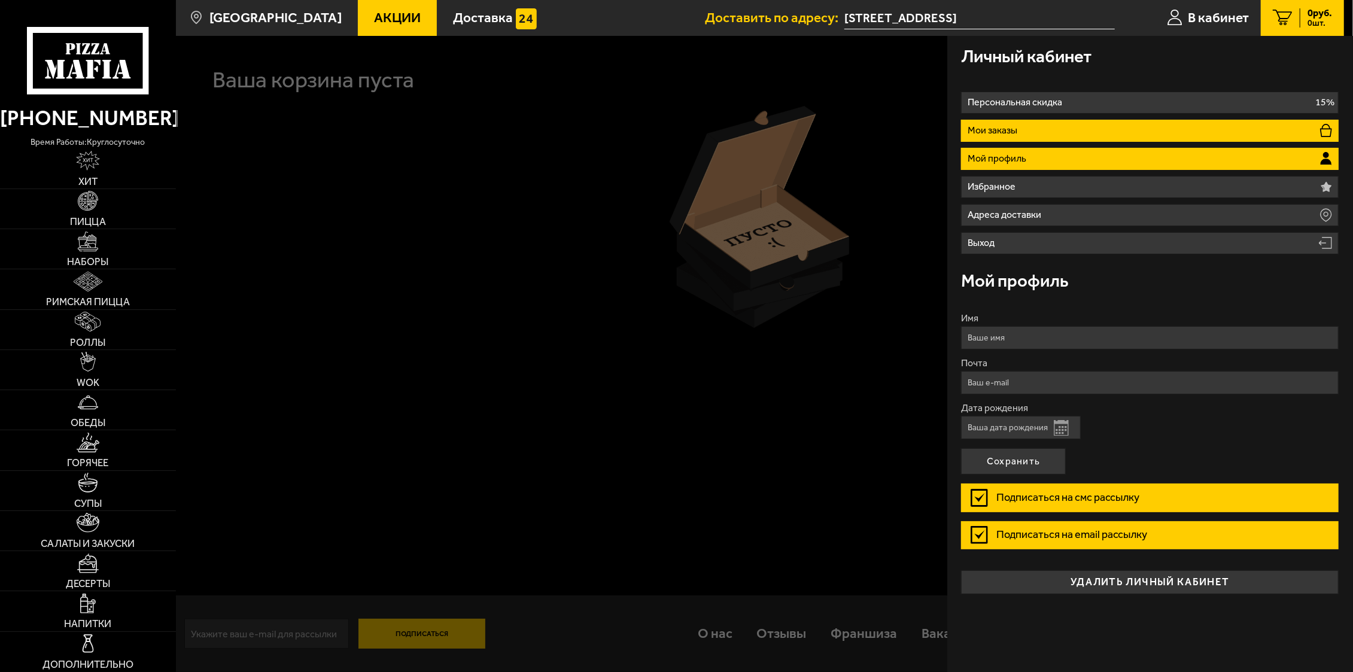
click at [1066, 124] on li "Мои заказы" at bounding box center [1150, 131] width 378 height 22
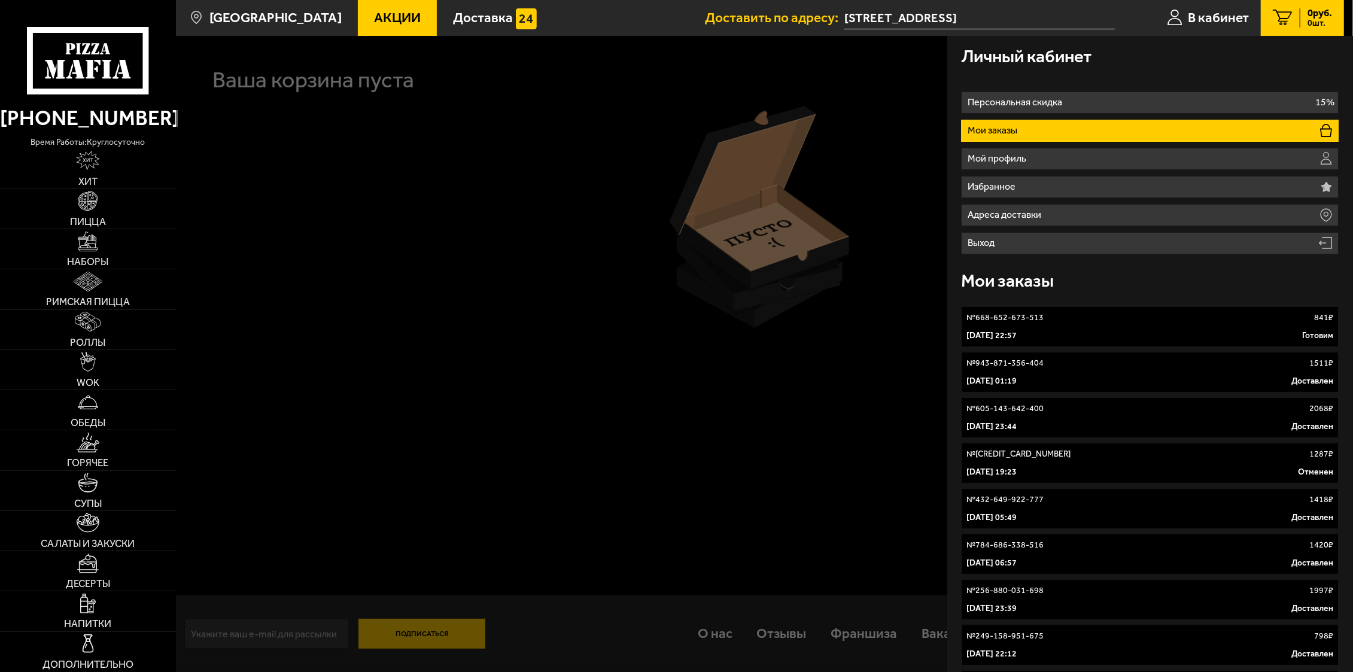
click at [1066, 327] on link "№ 668-652-673-513 841 ₽ 29 сентября 2025 г. 22:57 Готовим" at bounding box center [1150, 326] width 378 height 41
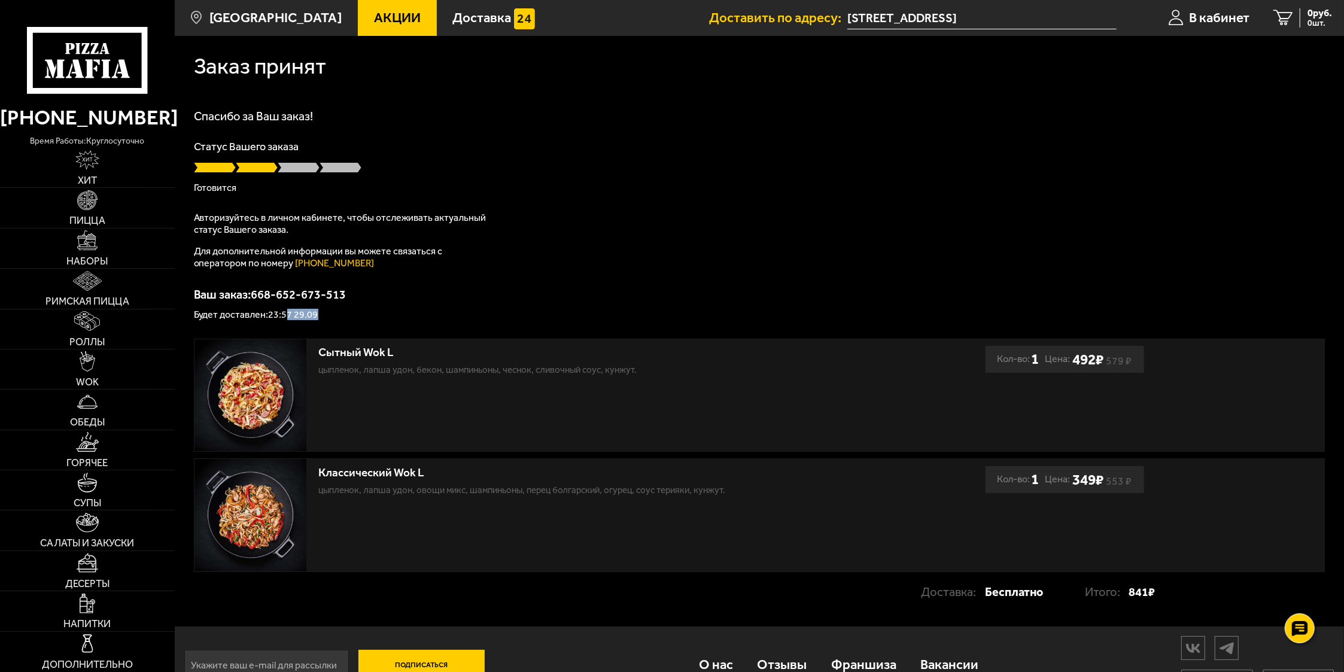
drag, startPoint x: 289, startPoint y: 321, endPoint x: 323, endPoint y: 327, distance: 34.0
click at [323, 327] on div "Заказ принят Спасибо за Ваш заказ! Статус Вашего заказа Готовится Авторизуйтесь…" at bounding box center [759, 331] width 1169 height 591
click at [407, 310] on div "Ваш заказ: 668-652-673-513 Будет доставлен: 23:57 29.09" at bounding box center [759, 303] width 1131 height 31
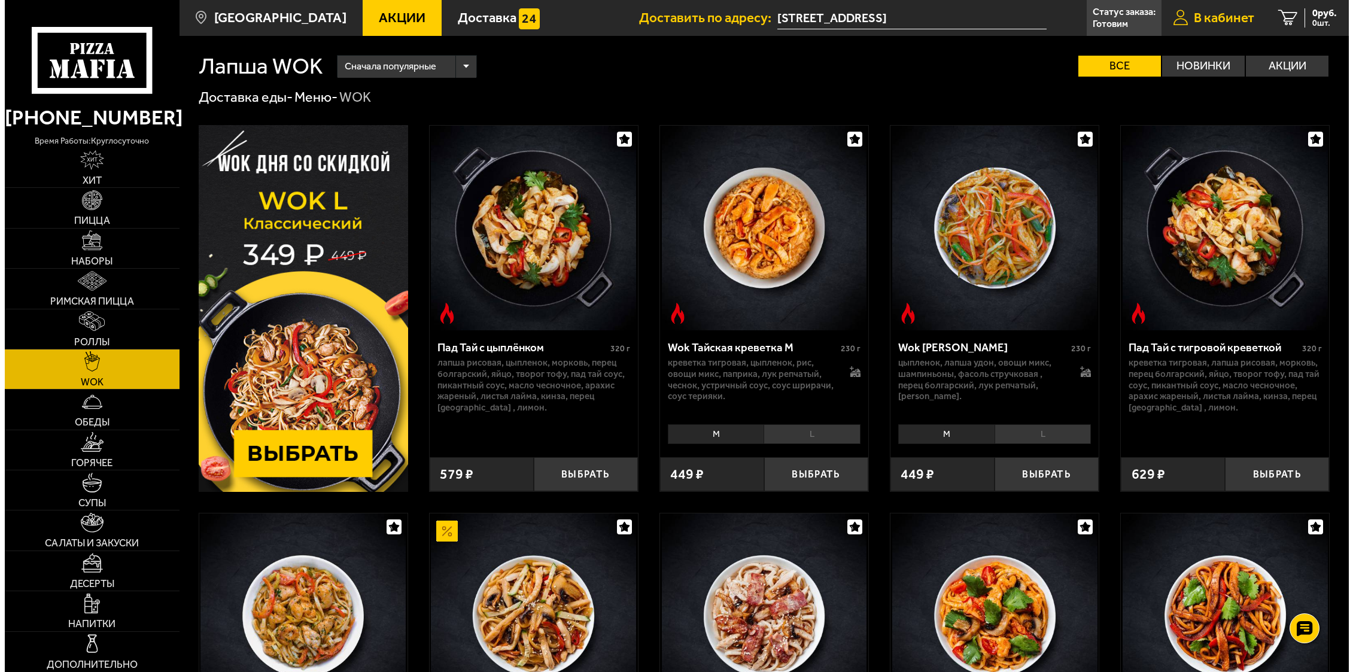
scroll to position [127, 0]
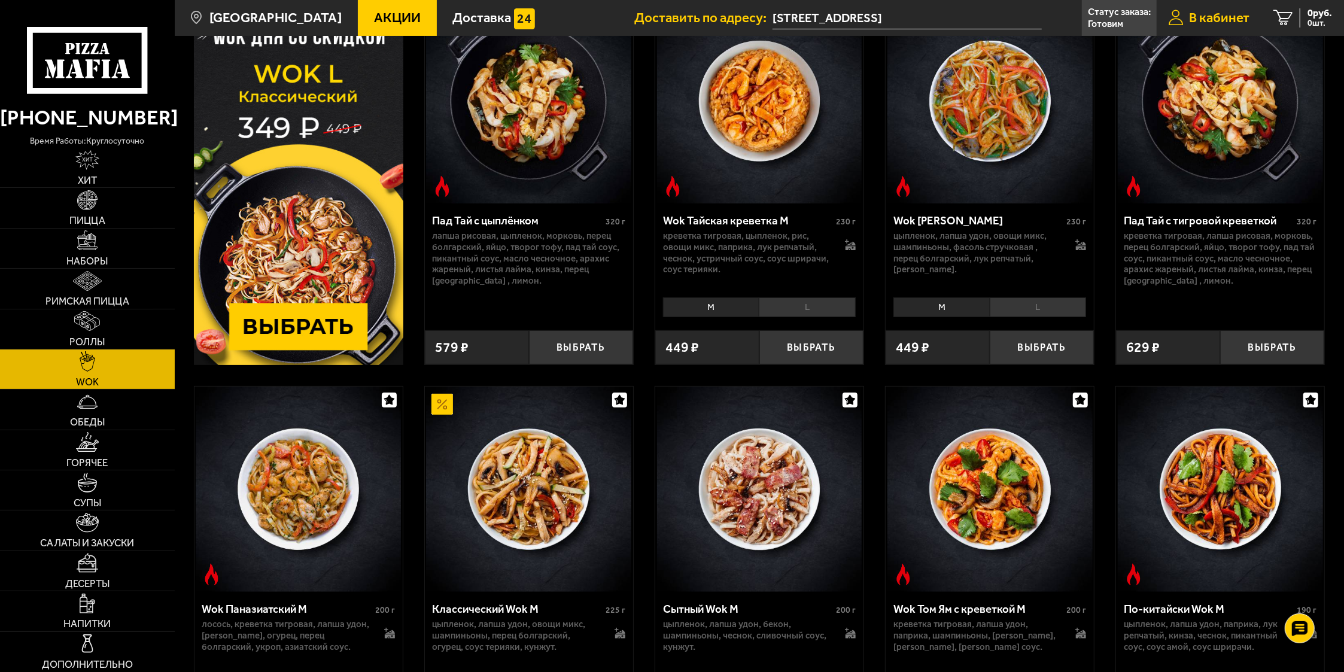
click at [1228, 21] on span "В кабинет" at bounding box center [1219, 17] width 60 height 13
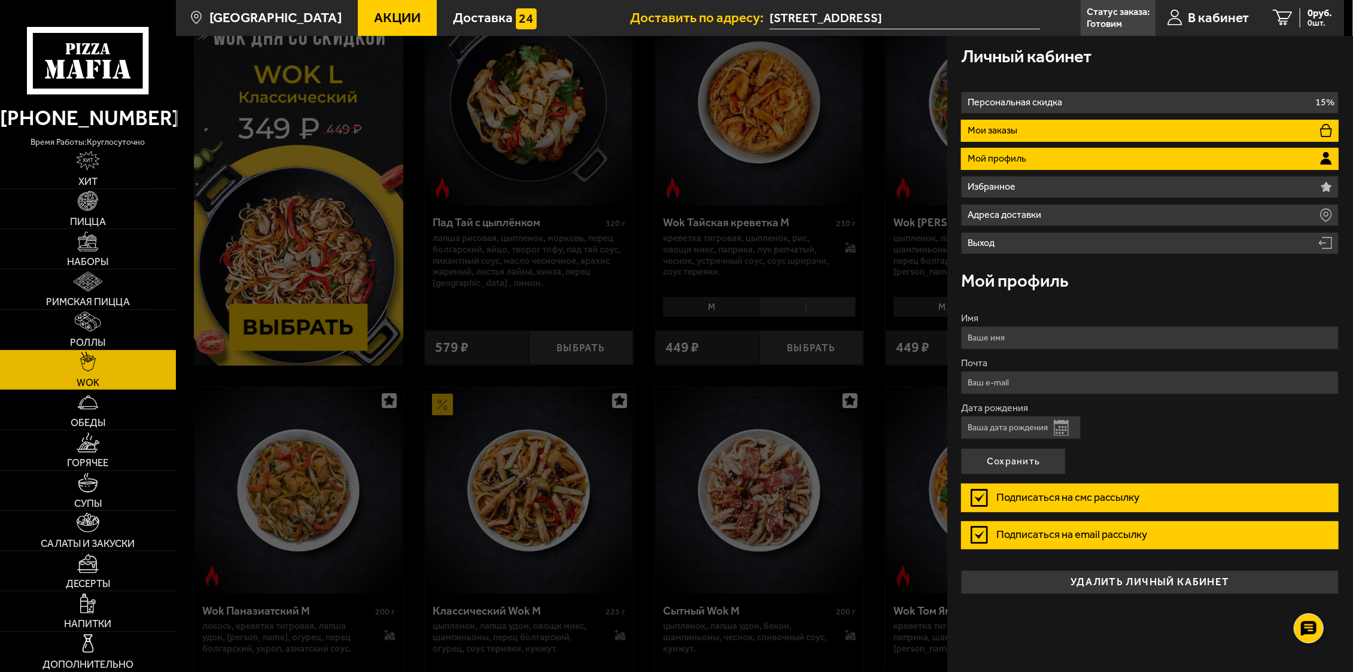
click at [1038, 130] on li "Мои заказы" at bounding box center [1150, 131] width 378 height 22
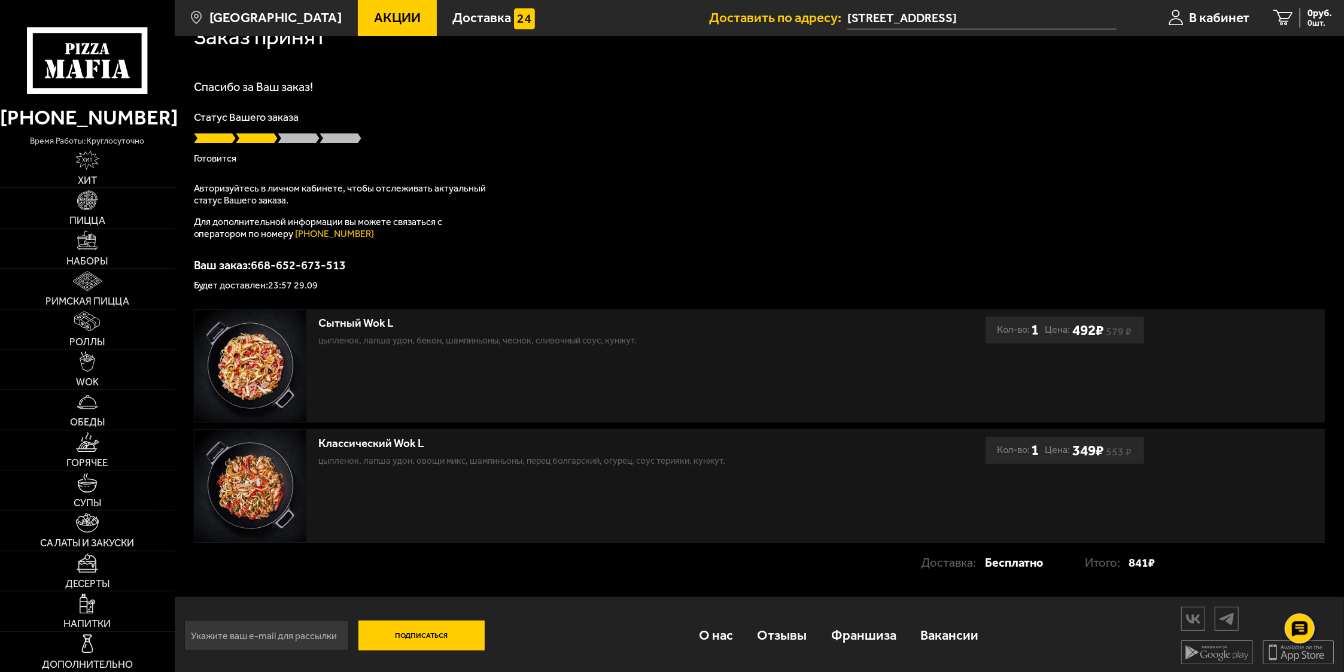
scroll to position [34, 0]
